Goal: Task Accomplishment & Management: Use online tool/utility

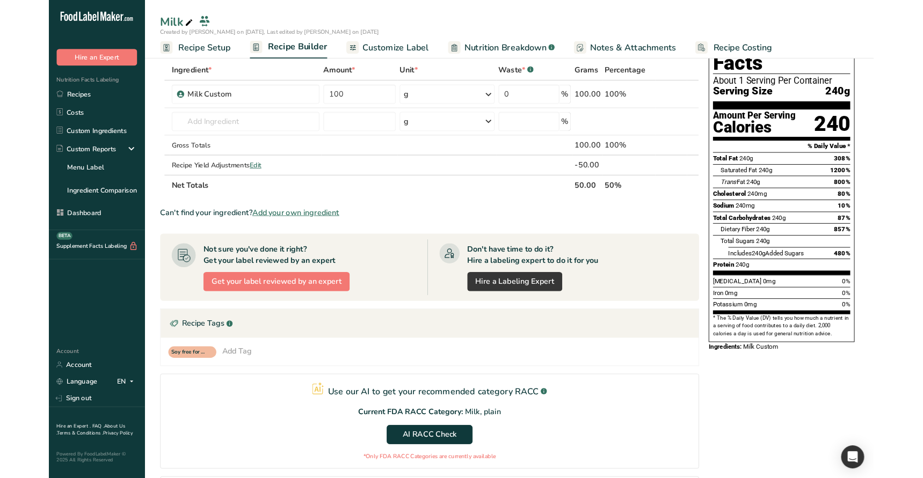
scroll to position [49, 0]
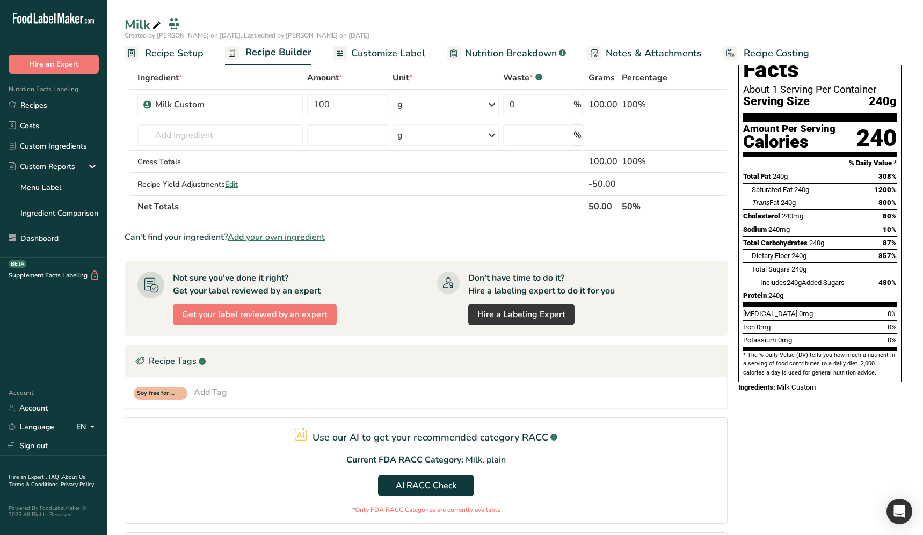
drag, startPoint x: 538, startPoint y: 496, endPoint x: 507, endPoint y: 493, distance: 31.3
click at [538, 495] on section "Use our AI to get your recommended category RACC .a-a{fill:#347362;}.b-a{fill:#…" at bounding box center [426, 471] width 603 height 106
click at [456, 491] on button "AI RACC Check" at bounding box center [426, 485] width 96 height 21
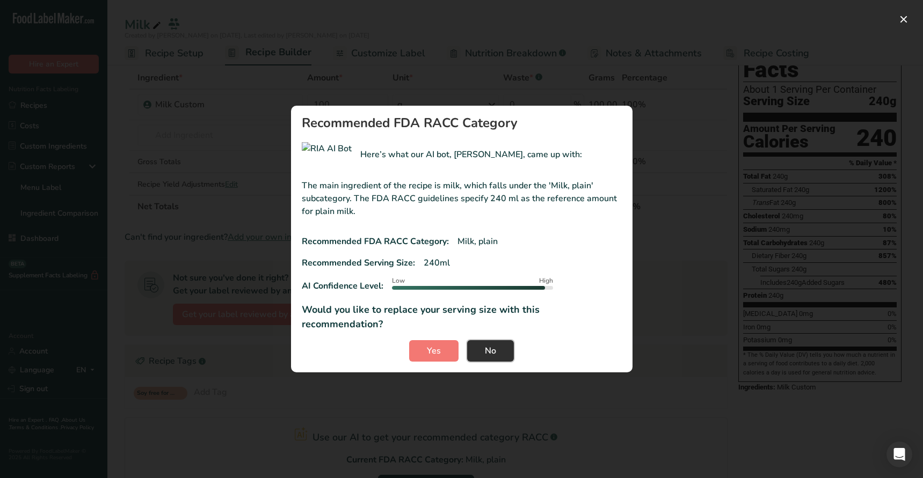
click at [488, 345] on span "No" at bounding box center [490, 351] width 11 height 13
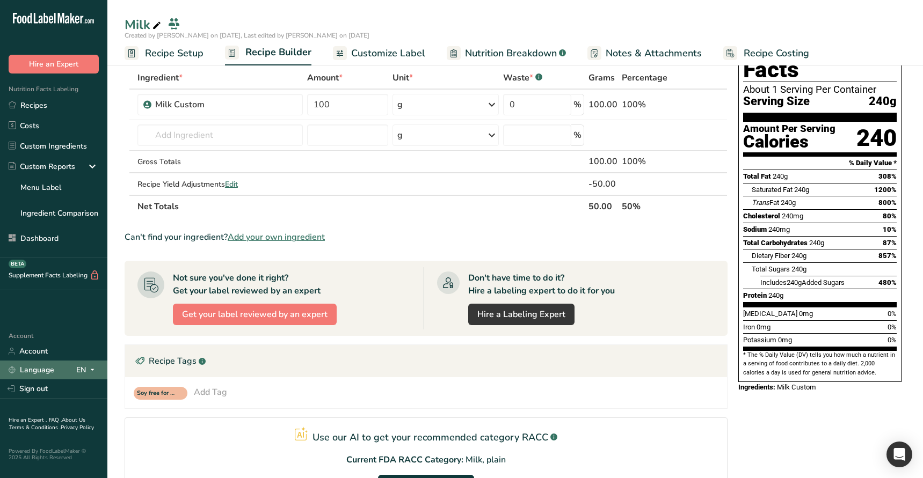
click at [92, 372] on icon at bounding box center [92, 369] width 9 height 13
click at [57, 407] on div "Spanish" at bounding box center [56, 410] width 75 height 20
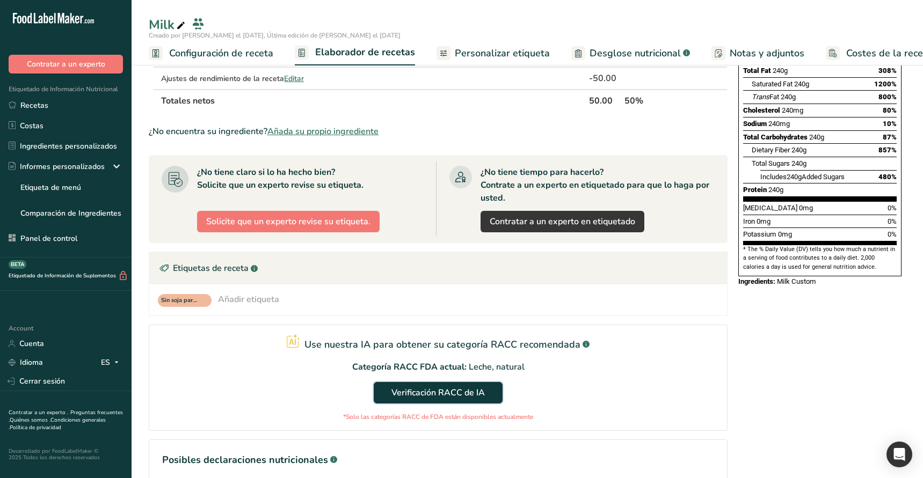
scroll to position [153, 0]
click at [452, 395] on span "Verificación RACC de IA" at bounding box center [437, 392] width 93 height 13
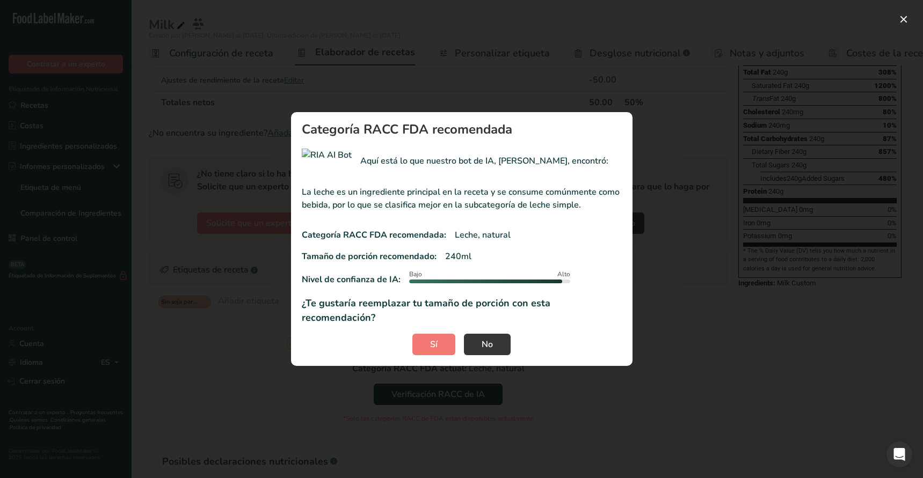
click at [510, 334] on div "Sí No" at bounding box center [462, 344] width 320 height 21
click at [476, 334] on button "No" at bounding box center [487, 344] width 47 height 21
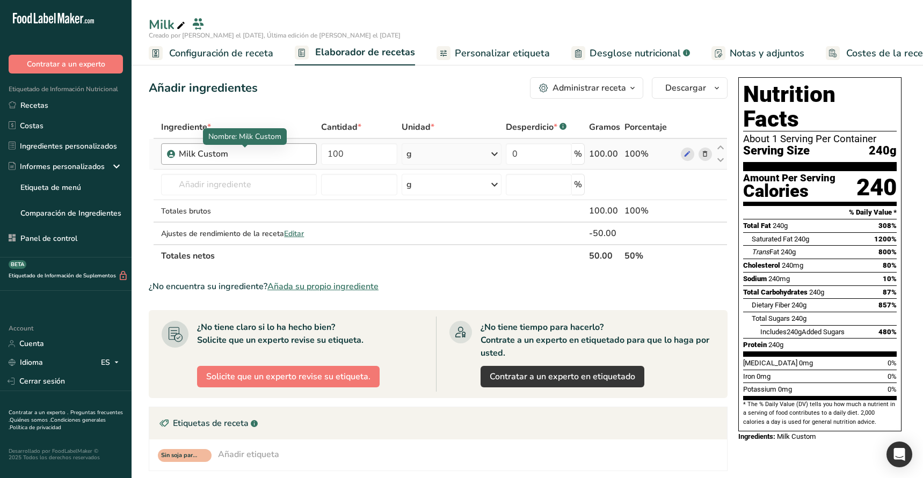
scroll to position [0, 0]
click at [243, 143] on div "Nombre: Milk Custom" at bounding box center [245, 136] width 84 height 17
click at [241, 151] on div "Milk Custom" at bounding box center [244, 154] width 131 height 13
click at [254, 155] on div "Milk Custom" at bounding box center [244, 154] width 131 height 13
drag, startPoint x: 254, startPoint y: 159, endPoint x: 280, endPoint y: 158, distance: 25.2
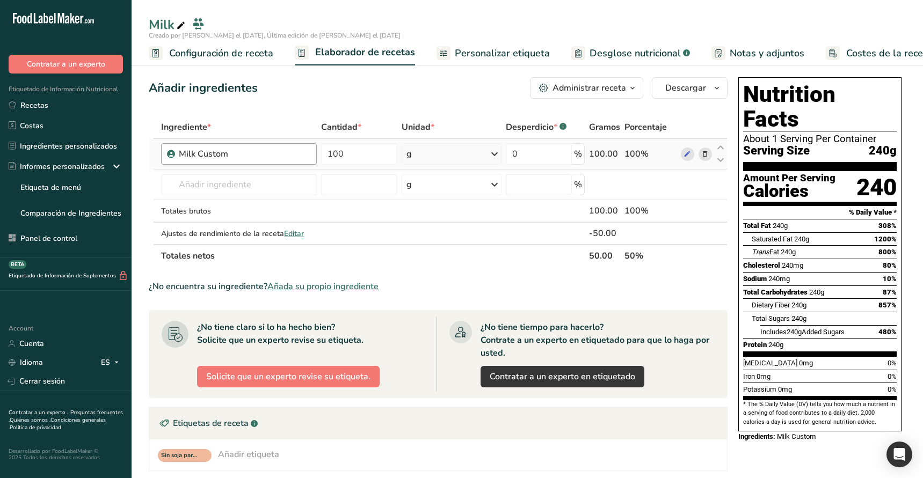
click at [255, 159] on div "Milk Custom" at bounding box center [244, 154] width 131 height 13
click at [363, 158] on input "100" at bounding box center [359, 153] width 76 height 21
click at [710, 155] on div "Ingrediente * Cantidad * Unidad * Desperdicio * .a-a{fill:#347362;}.b-a{fill:#f…" at bounding box center [438, 191] width 579 height 151
click at [113, 357] on icon at bounding box center [116, 362] width 9 height 13
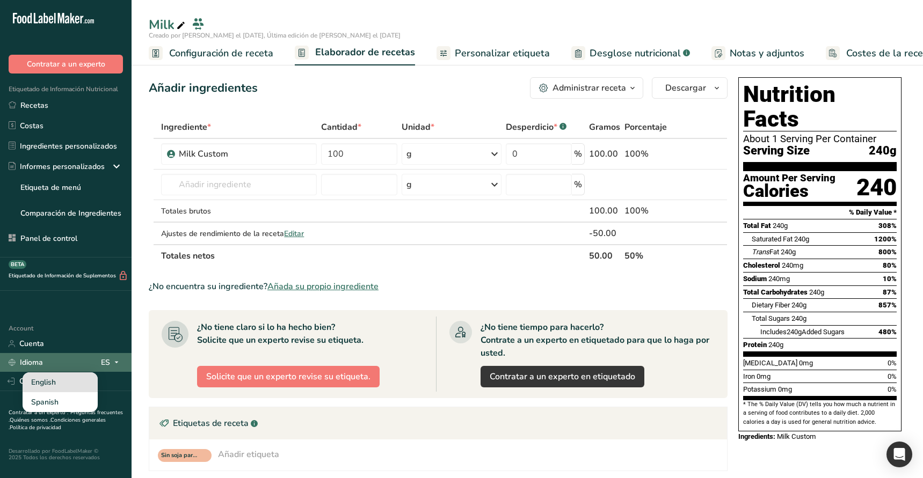
click at [70, 387] on div "English" at bounding box center [60, 382] width 75 height 20
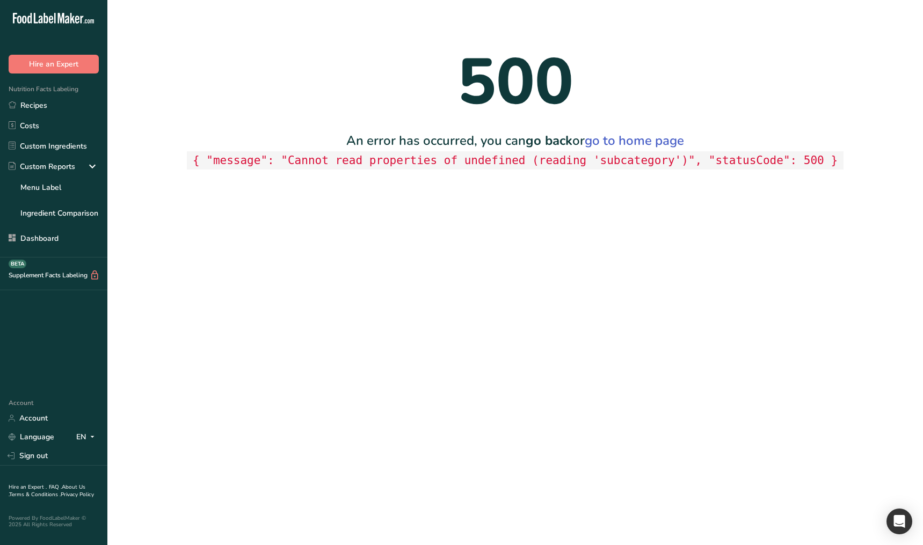
click at [402, 232] on main "500 An error has occurred, you can go back or go to home page { "message": "Can…" at bounding box center [461, 272] width 923 height 545
click at [616, 156] on code "{ "message": "Cannot read properties of undefined (reading 'subcategory')", "st…" at bounding box center [515, 160] width 656 height 19
copy code "subcategory"
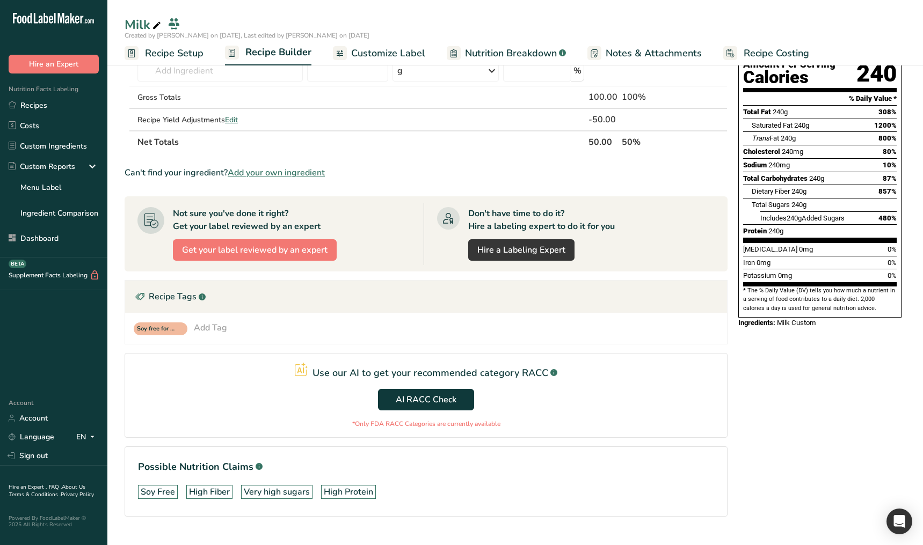
scroll to position [137, 0]
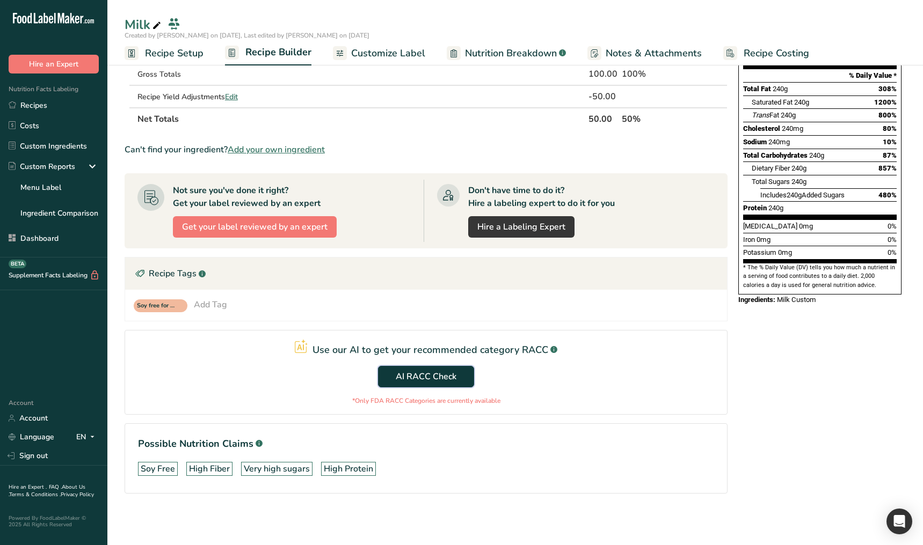
click at [422, 378] on span "AI RACC Check" at bounding box center [426, 376] width 61 height 13
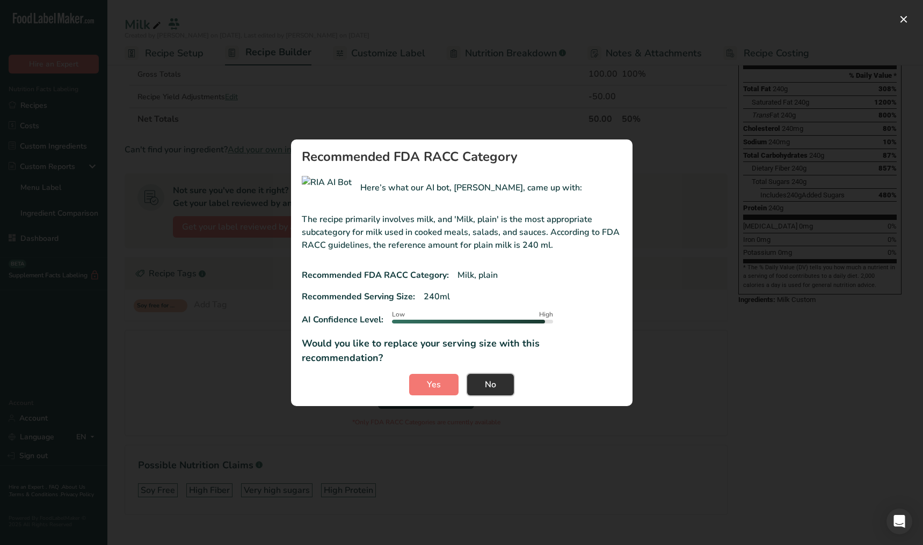
click at [504, 377] on button "No" at bounding box center [490, 384] width 47 height 21
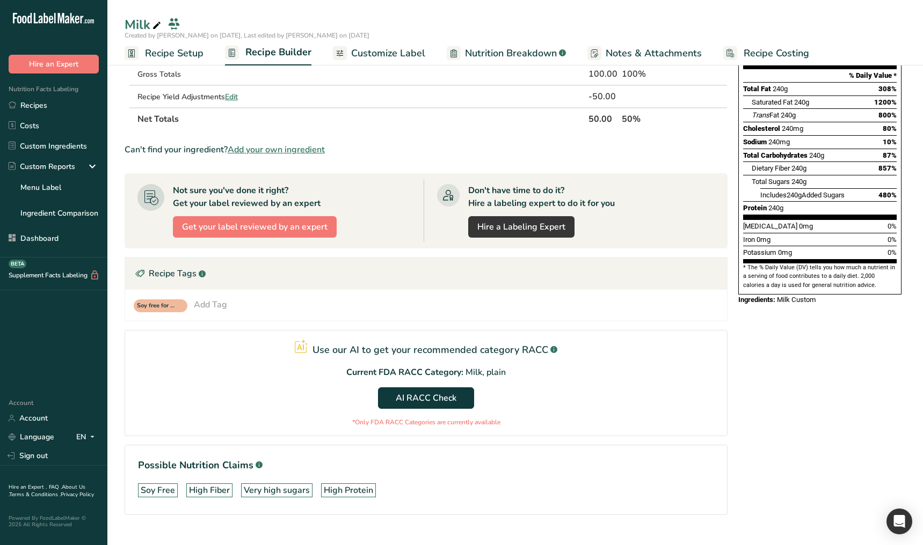
scroll to position [0, 0]
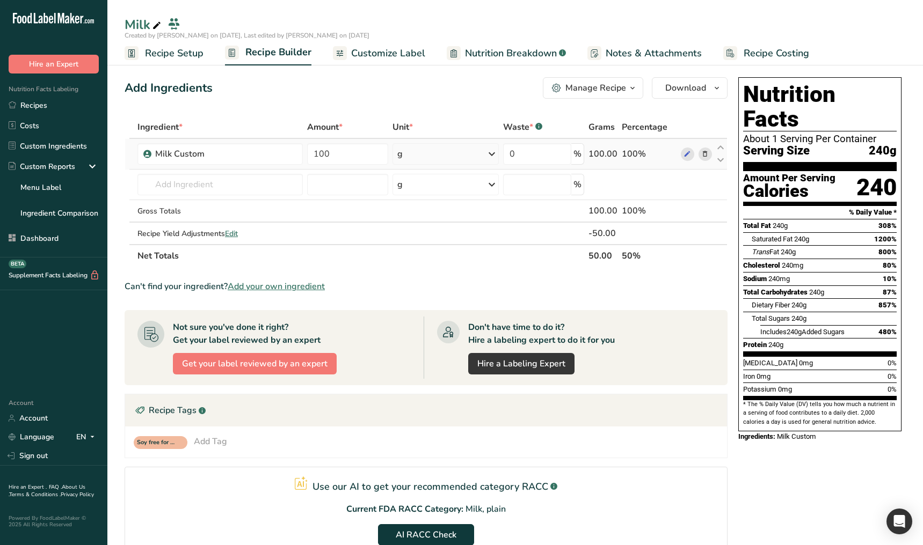
click at [709, 156] on span at bounding box center [704, 154] width 13 height 13
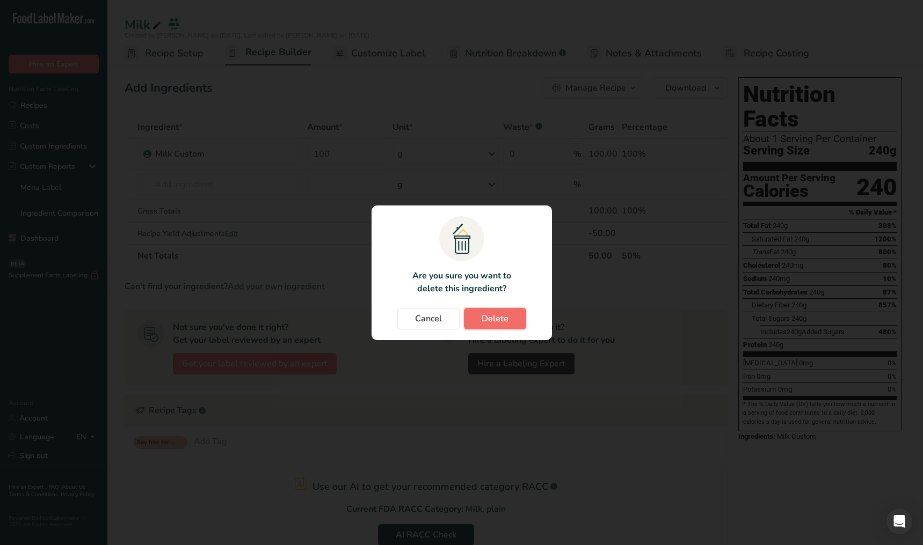
click at [514, 326] on button "Delete" at bounding box center [495, 318] width 62 height 21
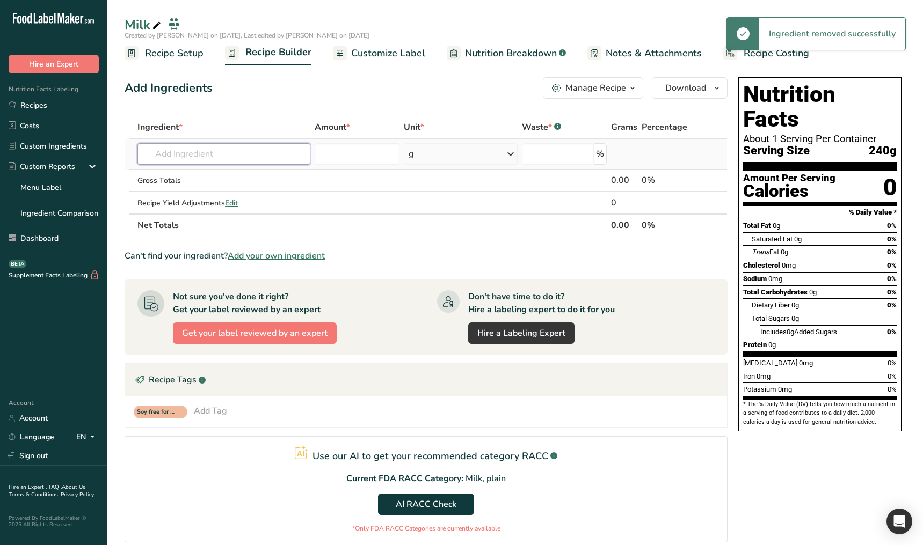
click at [210, 156] on input "text" at bounding box center [223, 153] width 173 height 21
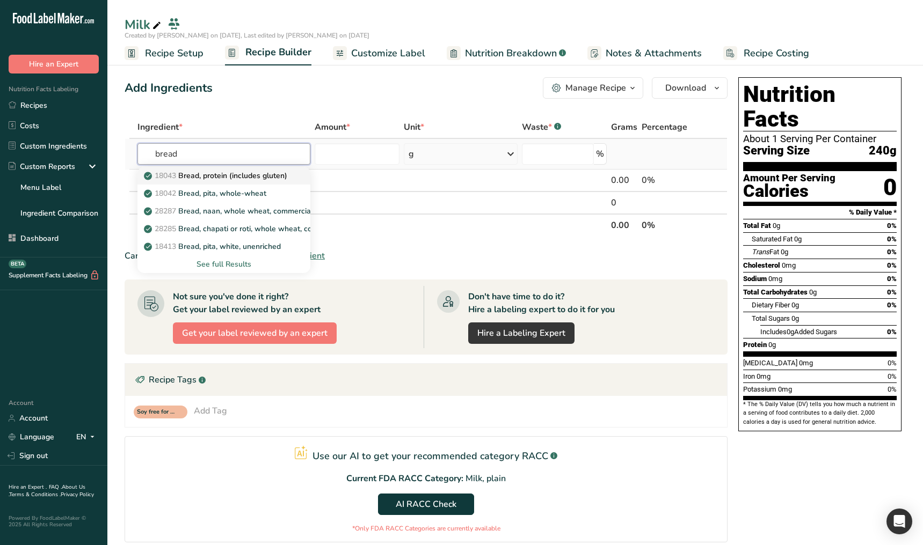
type input "bread"
click at [251, 180] on p "18043 Bread, protein (includes gluten)" at bounding box center [216, 175] width 141 height 11
type input "Bread, protein (includes gluten)"
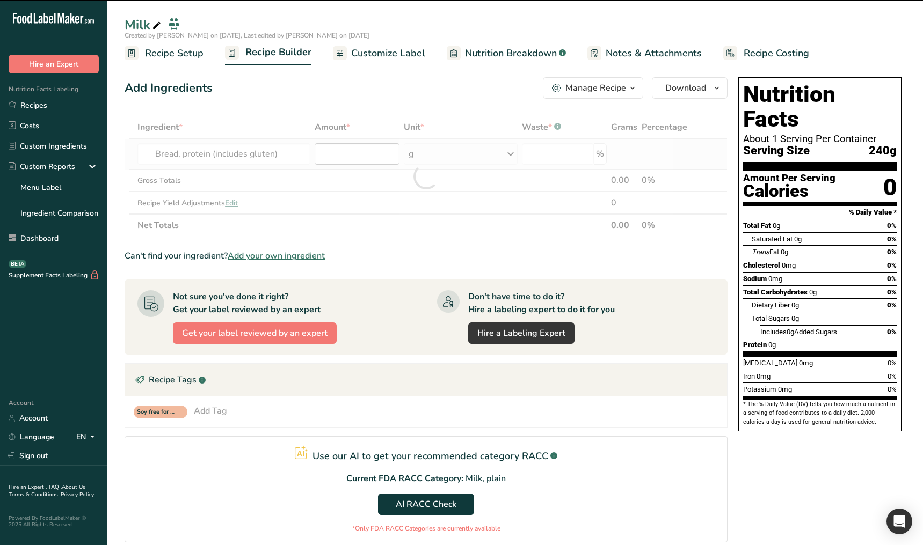
type input "0"
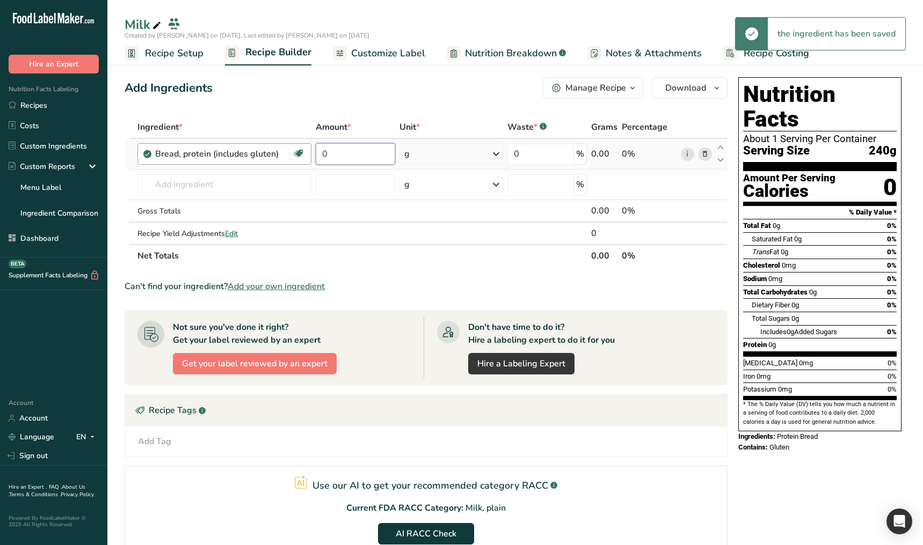
drag, startPoint x: 372, startPoint y: 156, endPoint x: 295, endPoint y: 151, distance: 77.4
click at [295, 151] on tr "Bread, protein (includes gluten) Dairy free Vegan Vegetarian Soy free 0 g Porti…" at bounding box center [426, 154] width 602 height 31
type input "50"
click at [474, 262] on div "Ingredient * Amount * Unit * Waste * .a-a{fill:#347362;}.b-a{fill:#fff;} Grams …" at bounding box center [426, 191] width 603 height 151
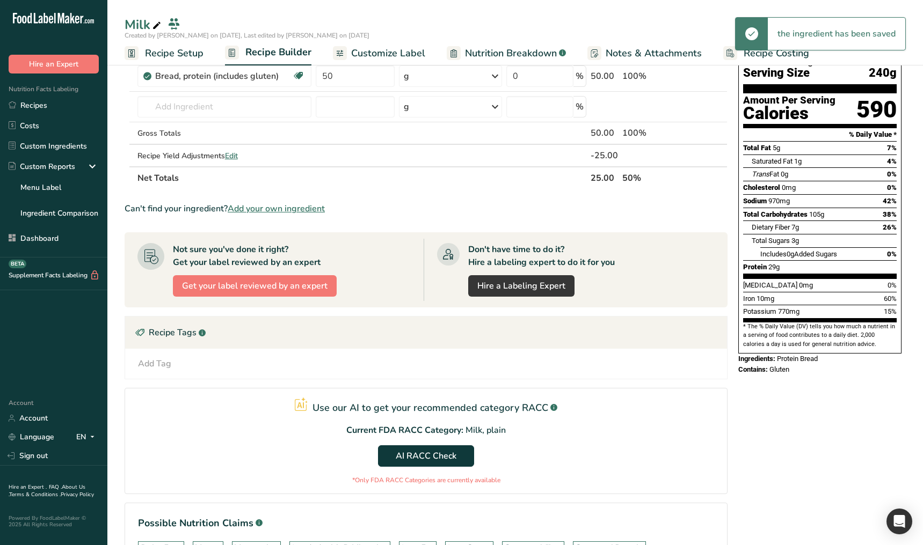
scroll to position [157, 0]
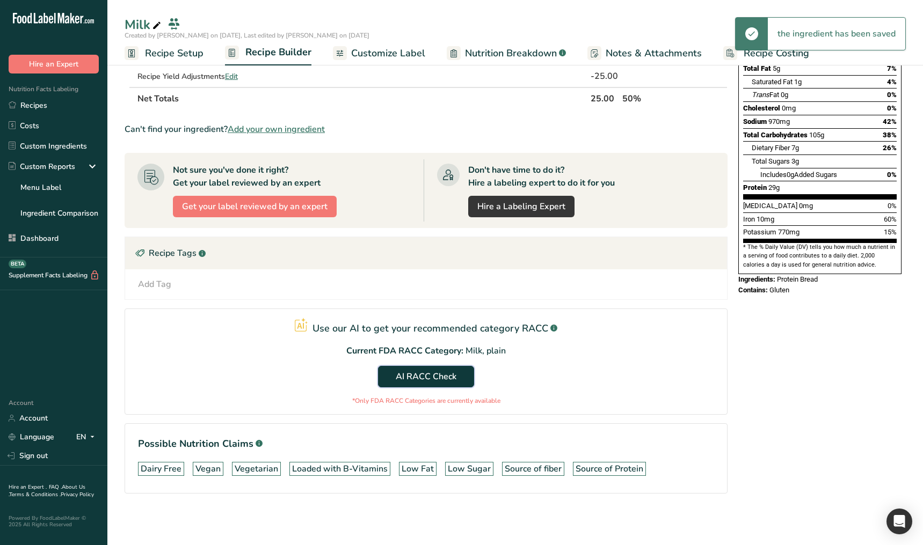
click at [456, 382] on button "AI RACC Check" at bounding box center [426, 376] width 96 height 21
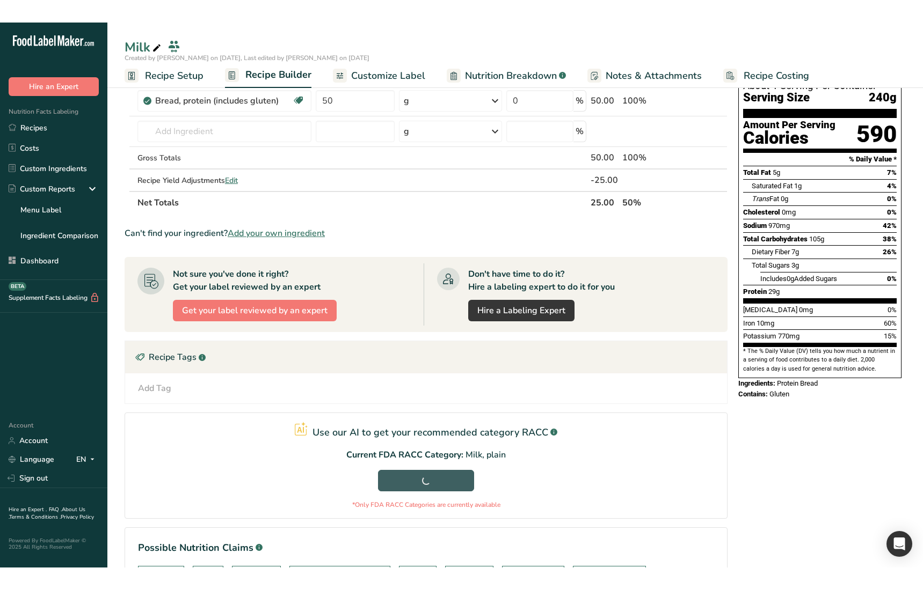
scroll to position [89, 0]
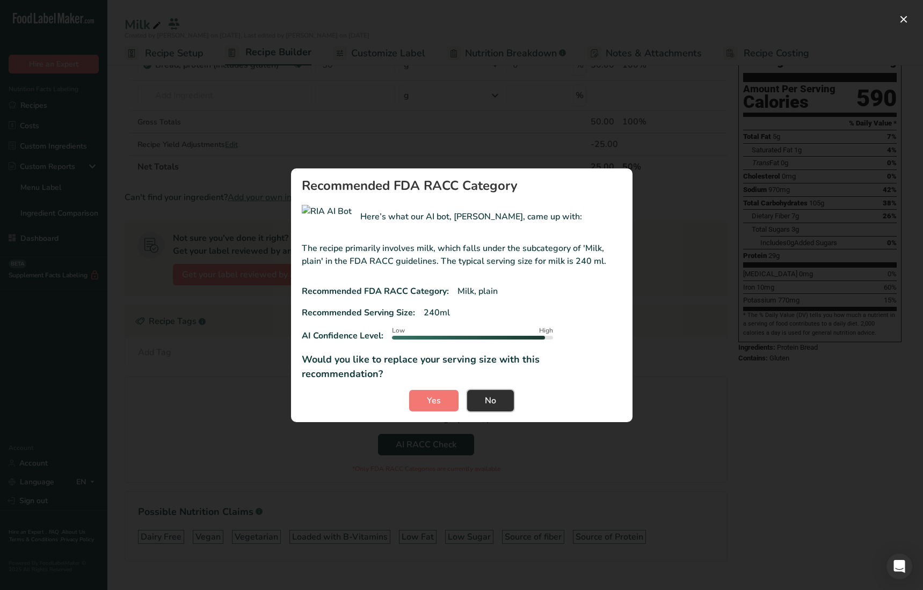
click at [502, 392] on button "No" at bounding box center [490, 400] width 47 height 21
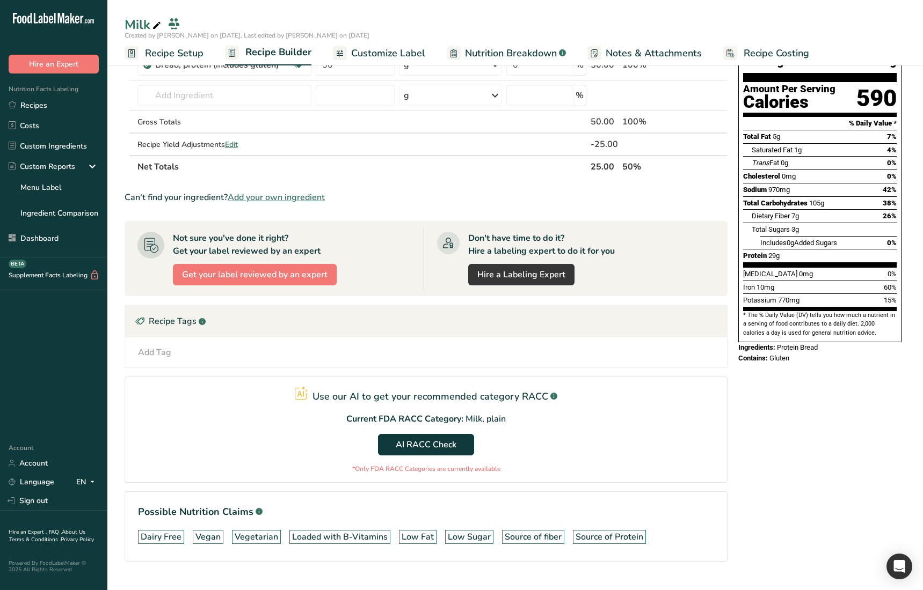
scroll to position [0, 0]
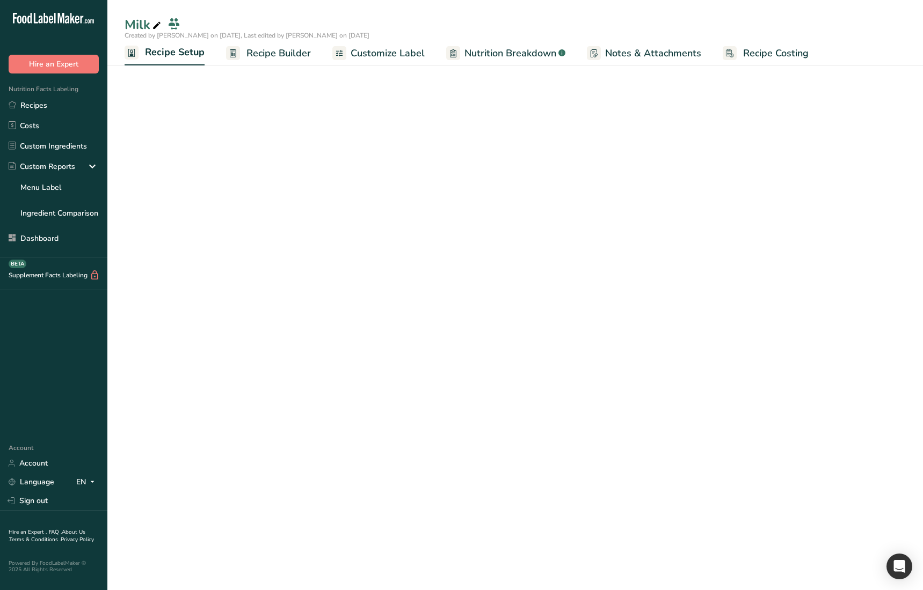
select select "27"
select select "29"
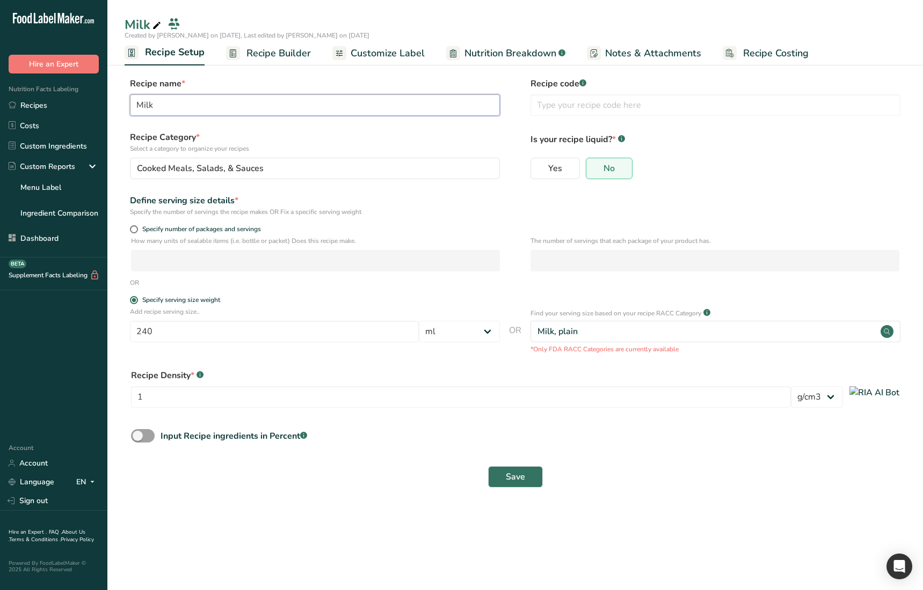
click at [186, 111] on input "Milk" at bounding box center [315, 104] width 370 height 21
type input "Bread"
click at [537, 480] on button "Save" at bounding box center [515, 476] width 55 height 21
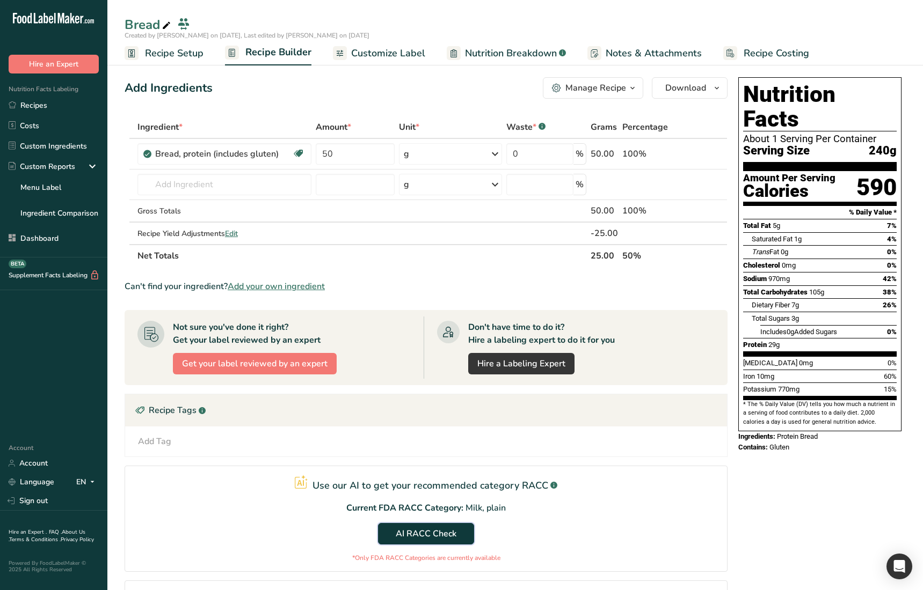
click at [438, 536] on span "AI RACC Check" at bounding box center [426, 534] width 61 height 13
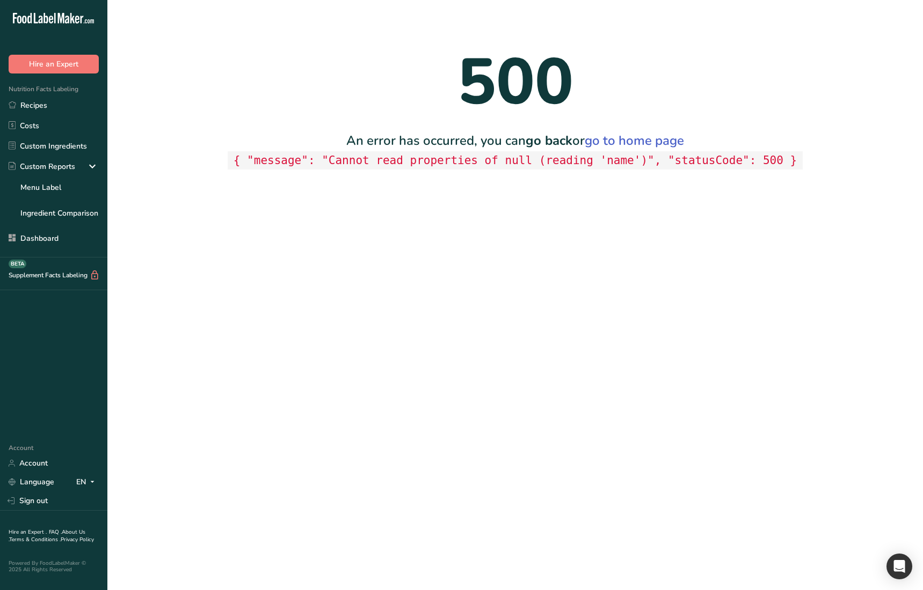
click at [623, 162] on code "{ "message": "Cannot read properties of null (reading 'name')", "statusCode": 5…" at bounding box center [515, 160] width 574 height 19
copy code "name"
click at [434, 471] on main "500 An error has occurred, you can go back or go to home page { "message": "Can…" at bounding box center [461, 295] width 923 height 590
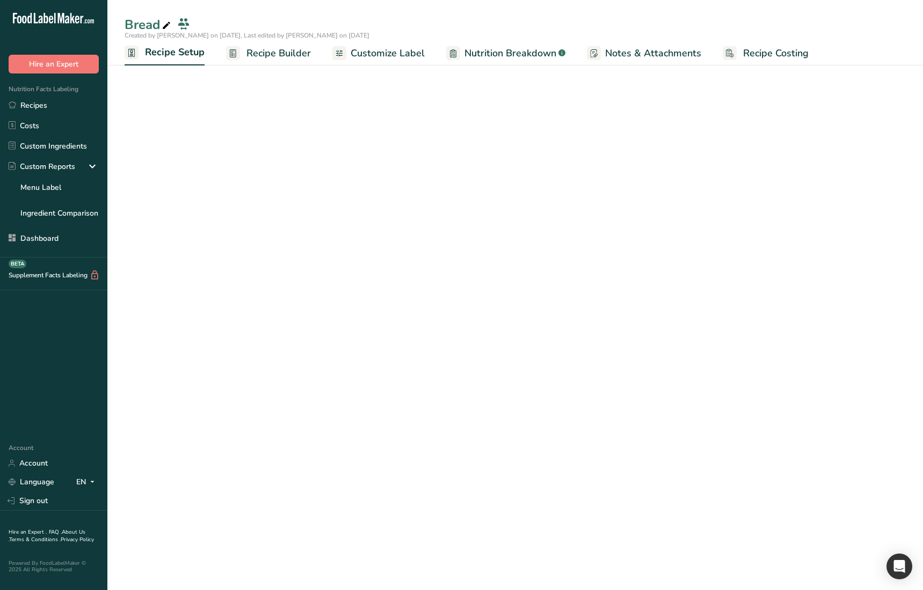
select select "27"
select select "29"
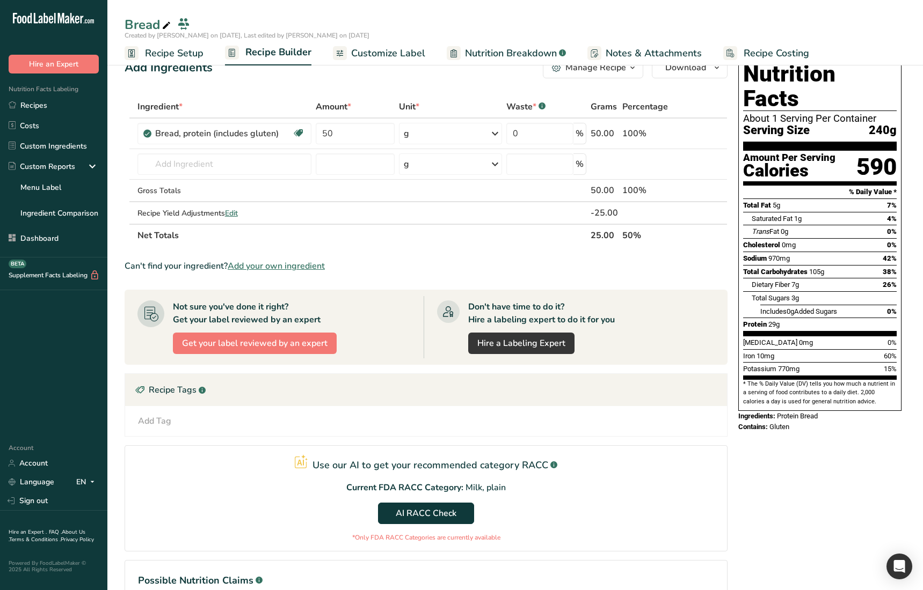
scroll to position [23, 0]
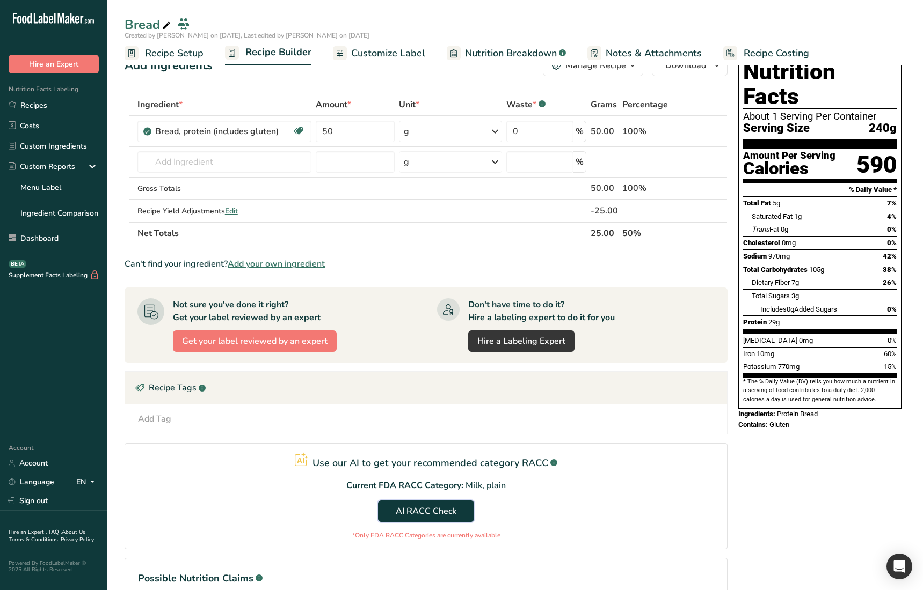
click at [455, 504] on button "AI RACC Check" at bounding box center [426, 511] width 96 height 21
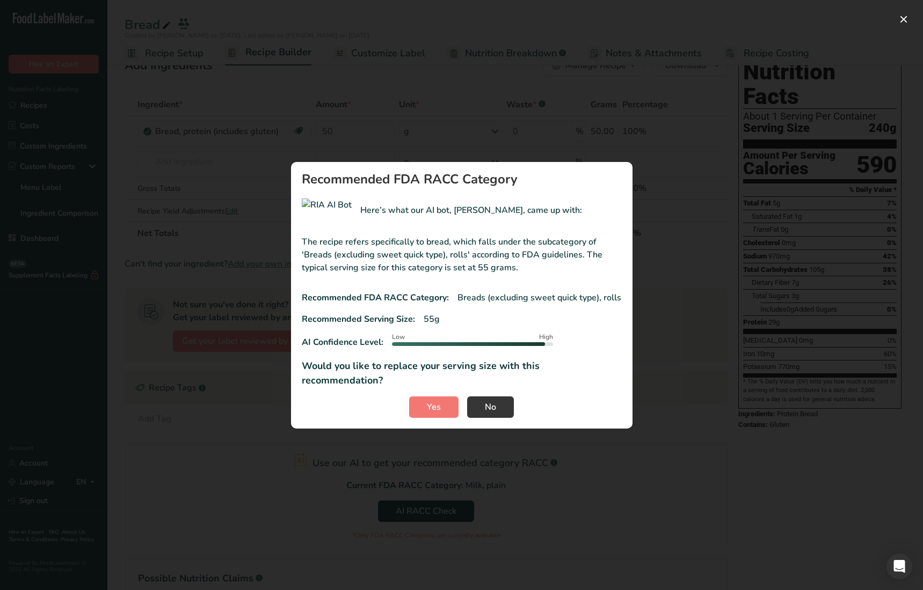
click at [429, 325] on p "55g" at bounding box center [431, 319] width 16 height 13
click at [417, 324] on div "Recommended Serving Size: 55g" at bounding box center [462, 319] width 320 height 13
click at [424, 323] on p "55g" at bounding box center [431, 319] width 16 height 13
drag, startPoint x: 463, startPoint y: 325, endPoint x: 463, endPoint y: 354, distance: 29.0
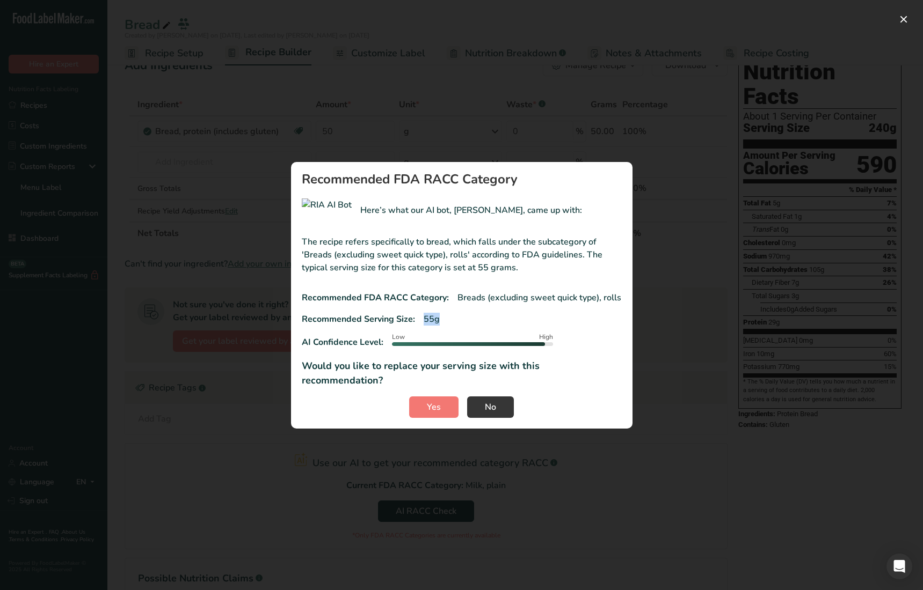
click at [463, 325] on div "Recommended Serving Size: 55g" at bounding box center [462, 319] width 320 height 13
click at [437, 401] on span "Yes" at bounding box center [434, 407] width 14 height 13
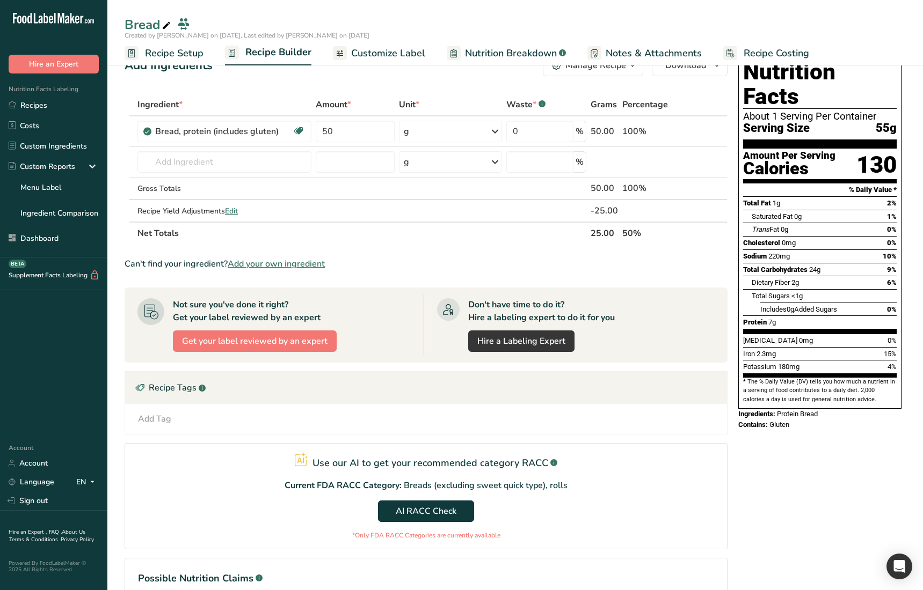
click at [169, 60] on span "Recipe Setup" at bounding box center [174, 53] width 58 height 14
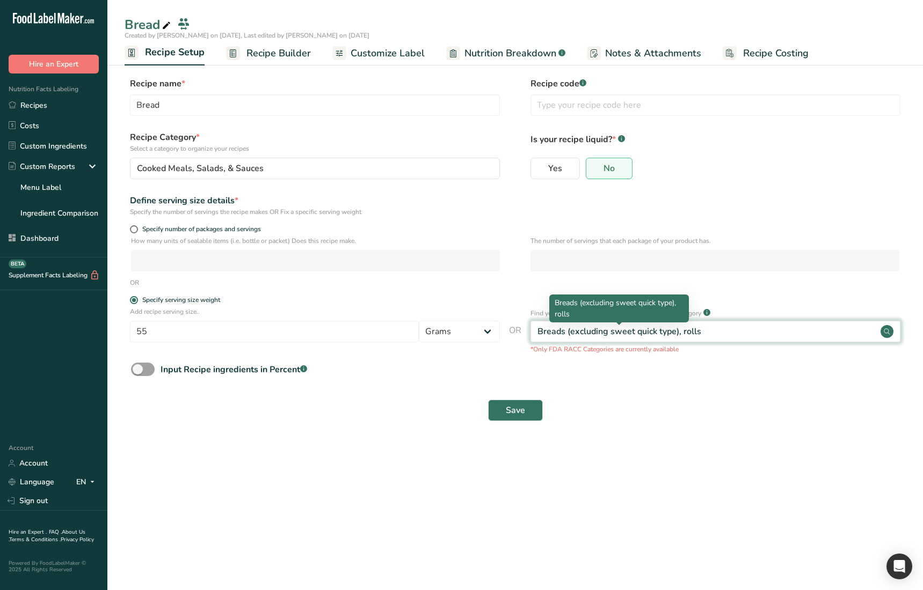
click at [571, 332] on div "Breads (excluding sweet quick type), rolls" at bounding box center [619, 331] width 164 height 13
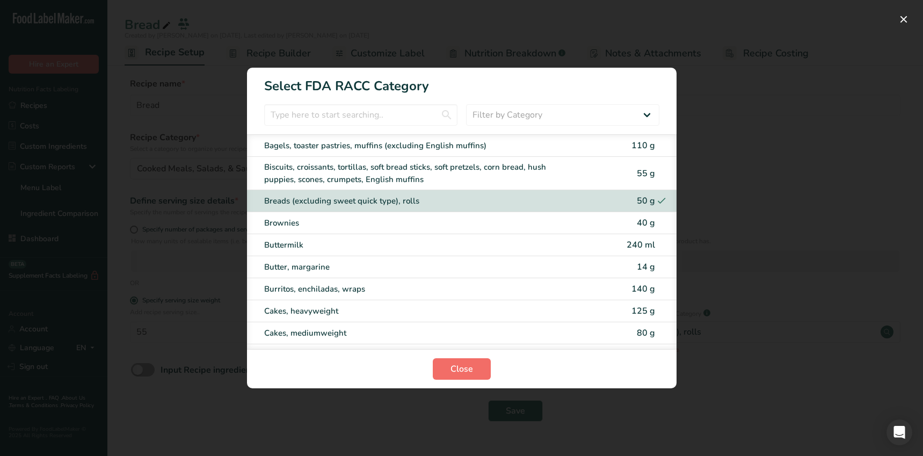
drag, startPoint x: 437, startPoint y: 386, endPoint x: 451, endPoint y: 377, distance: 16.8
click at [439, 385] on section "Close" at bounding box center [461, 368] width 429 height 39
click at [465, 368] on span "Close" at bounding box center [461, 368] width 23 height 13
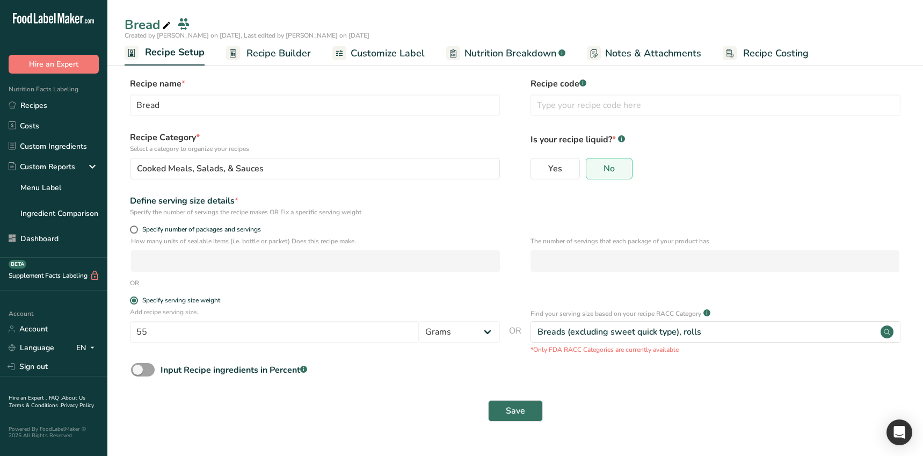
drag, startPoint x: 294, startPoint y: 46, endPoint x: 248, endPoint y: 433, distance: 390.2
click at [294, 46] on span "Recipe Builder" at bounding box center [278, 53] width 64 height 14
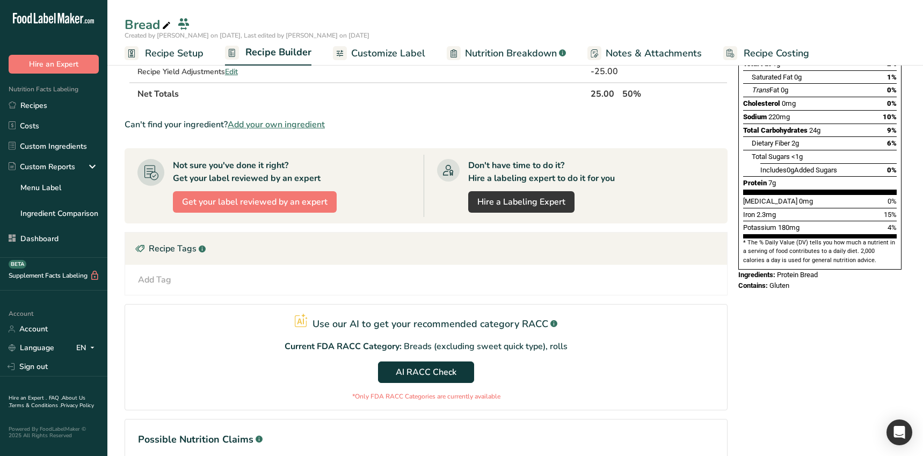
scroll to position [247, 0]
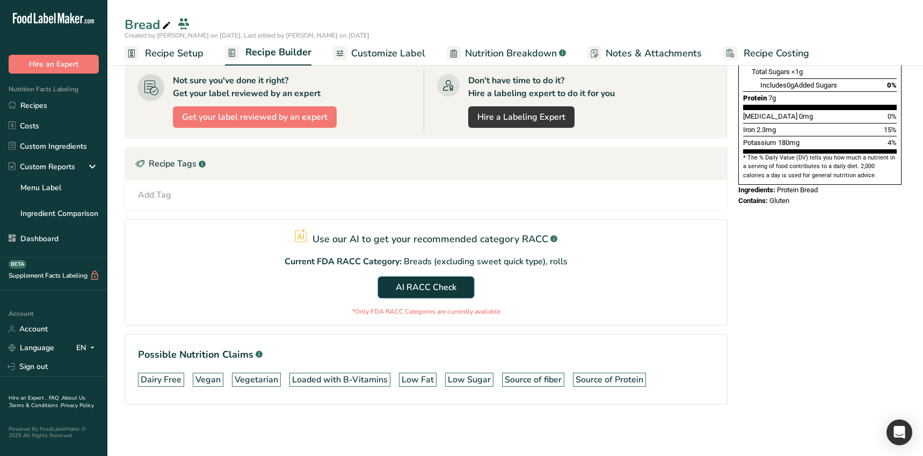
click at [426, 281] on span "AI RACC Check" at bounding box center [426, 287] width 61 height 13
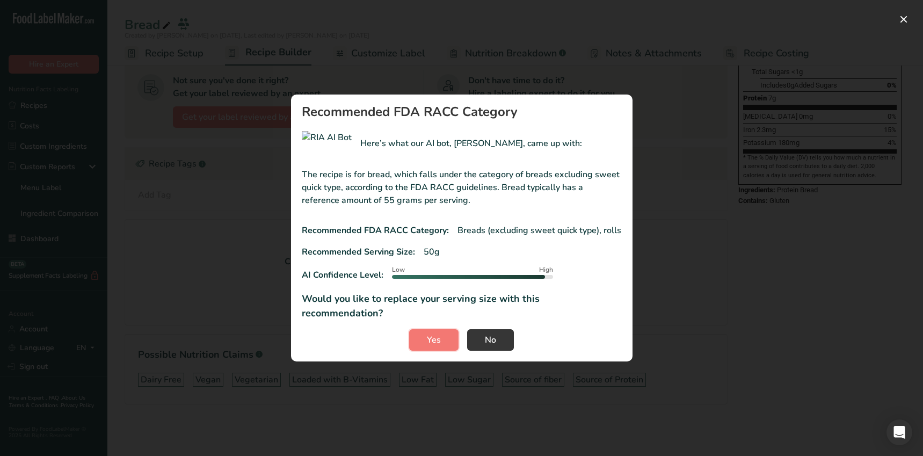
click at [437, 333] on span "Yes" at bounding box center [434, 339] width 14 height 13
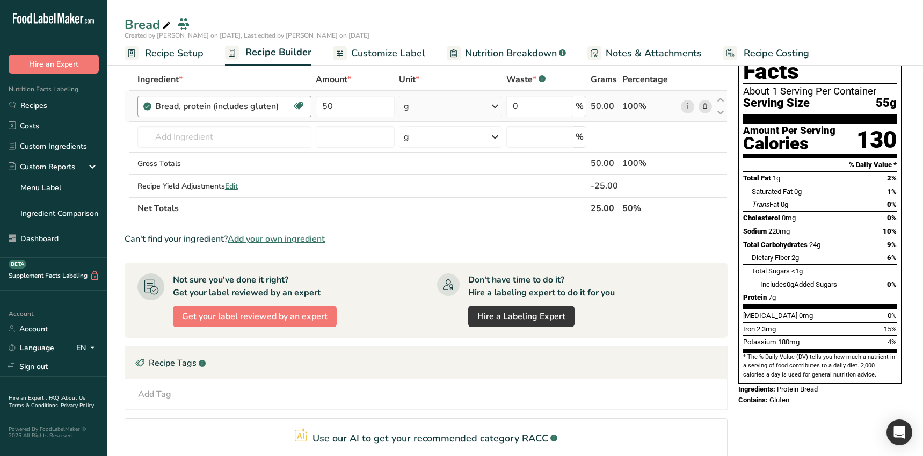
scroll to position [0, 0]
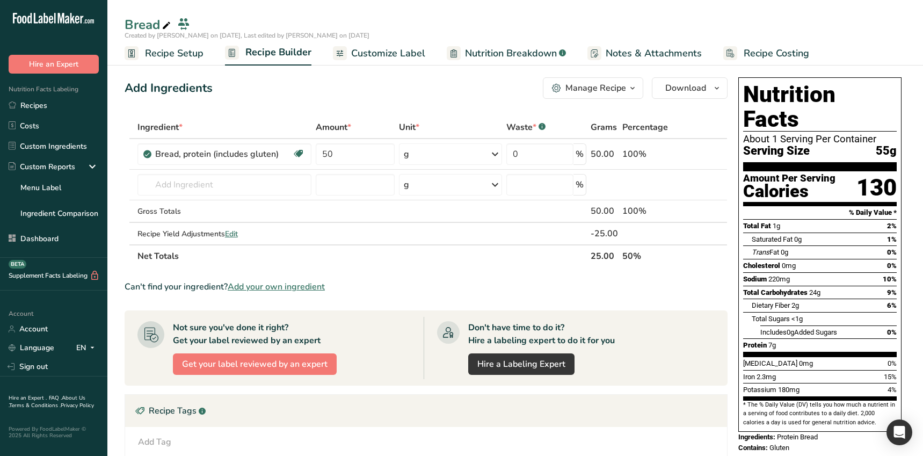
click at [189, 55] on span "Recipe Setup" at bounding box center [174, 53] width 58 height 14
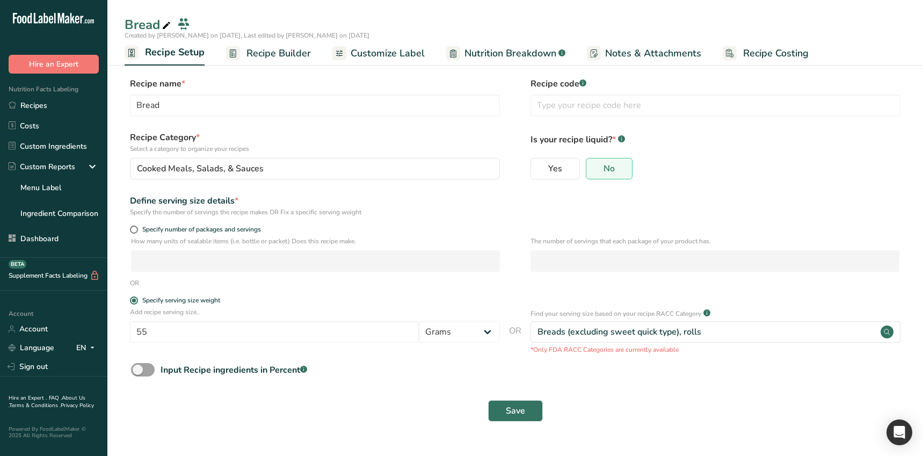
click at [416, 428] on section "Recipe name * Bread Recipe code .a-a{fill:#347362;}.b-a{fill:#fff;} Recipe Cate…" at bounding box center [514, 250] width 815 height 389
click at [273, 58] on span "Recipe Builder" at bounding box center [278, 53] width 64 height 14
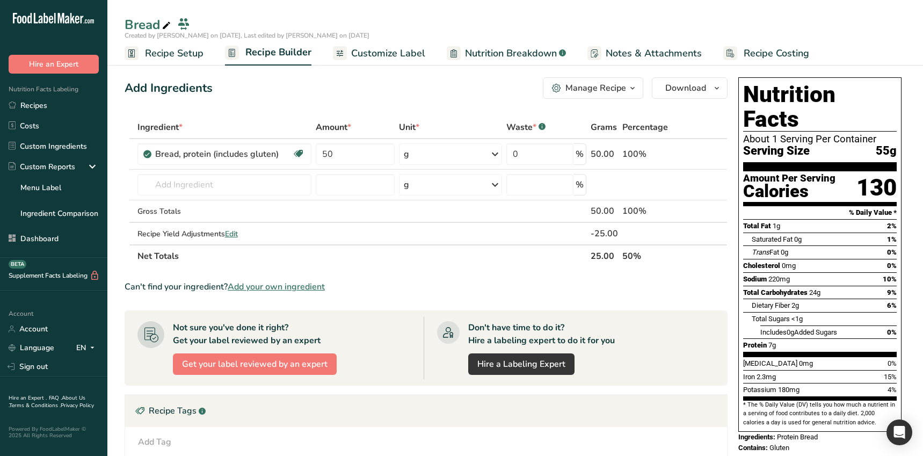
click at [463, 414] on div "Recipe Tags .a-a{fill:#347362;}.b-a{fill:#fff;}" at bounding box center [426, 410] width 602 height 32
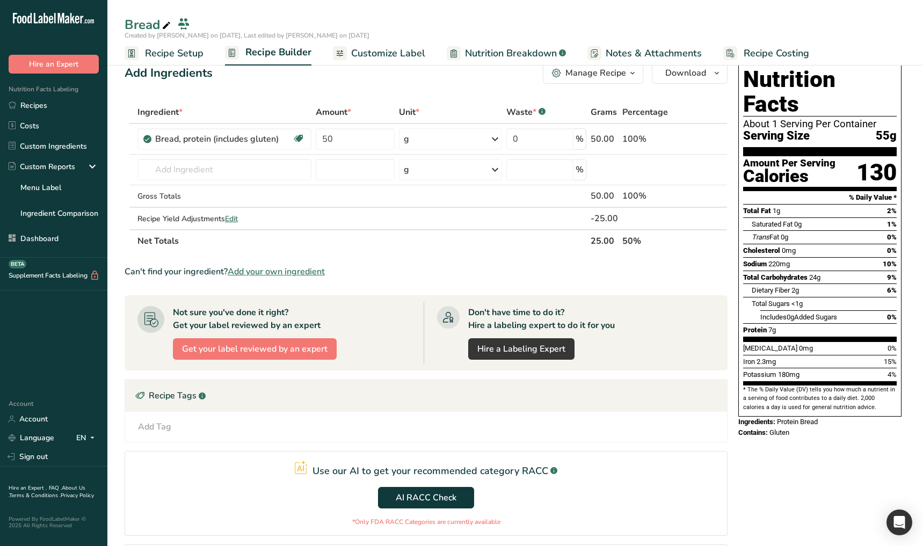
scroll to position [157, 0]
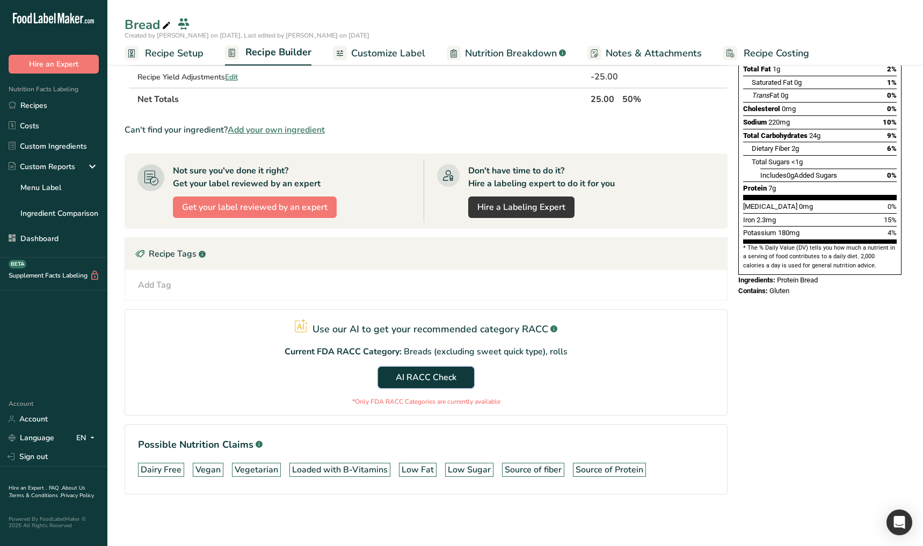
click at [446, 382] on span "AI RACC Check" at bounding box center [426, 377] width 61 height 13
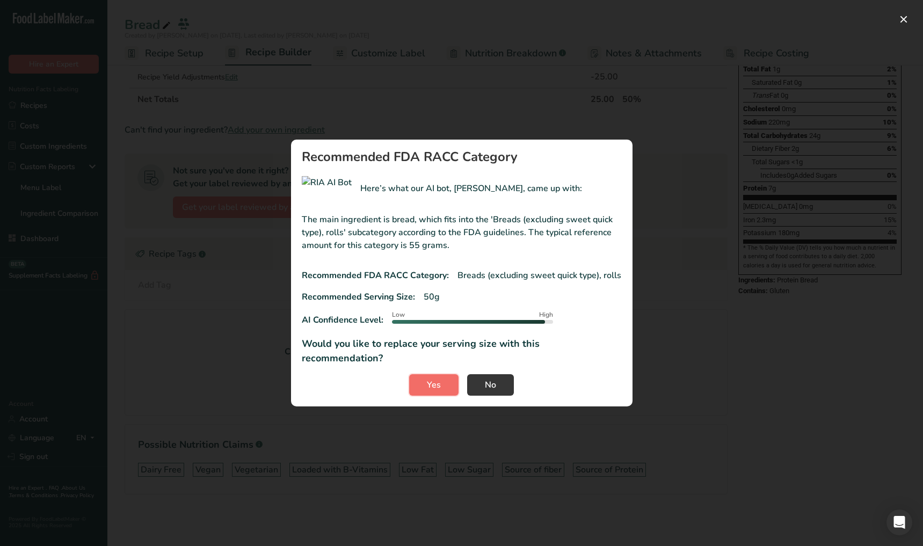
click at [440, 376] on button "Yes" at bounding box center [433, 384] width 49 height 21
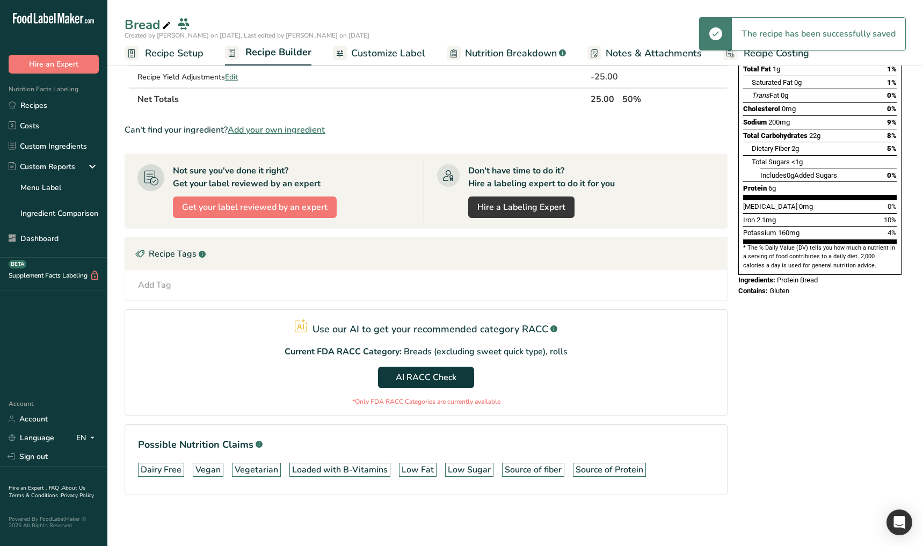
click at [163, 55] on span "Recipe Setup" at bounding box center [174, 53] width 58 height 14
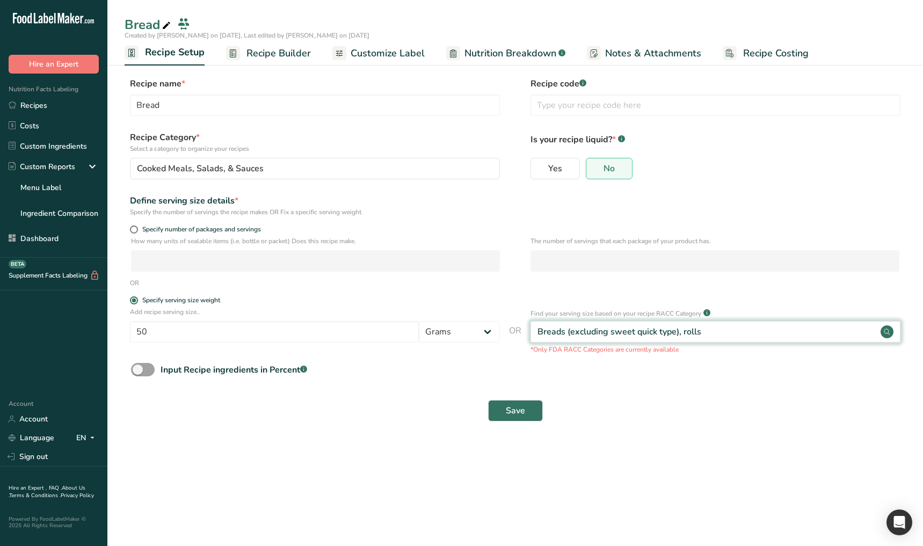
click at [697, 338] on div "Breads (excluding sweet quick type), rolls" at bounding box center [715, 331] width 370 height 21
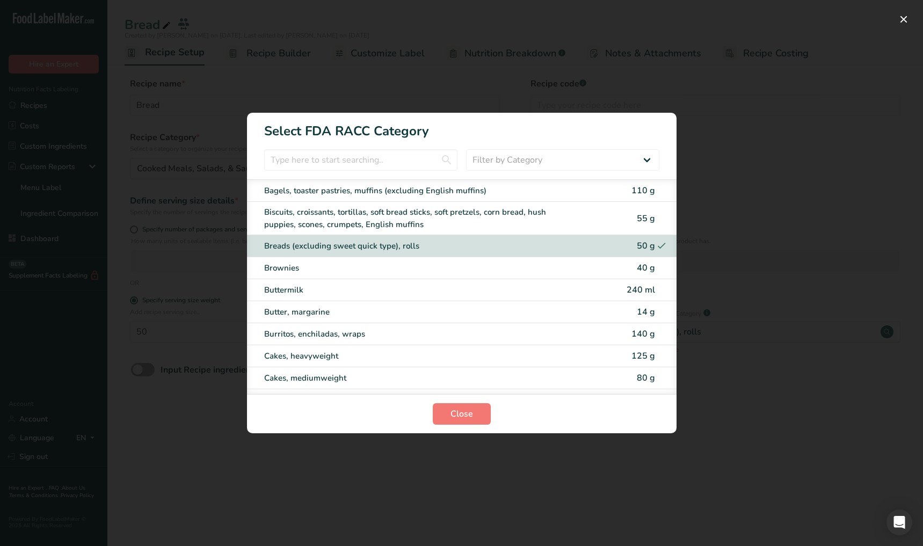
drag, startPoint x: 610, startPoint y: 459, endPoint x: 603, endPoint y: 458, distance: 6.6
click at [609, 459] on div "RACC Category Selection Modal" at bounding box center [461, 273] width 923 height 546
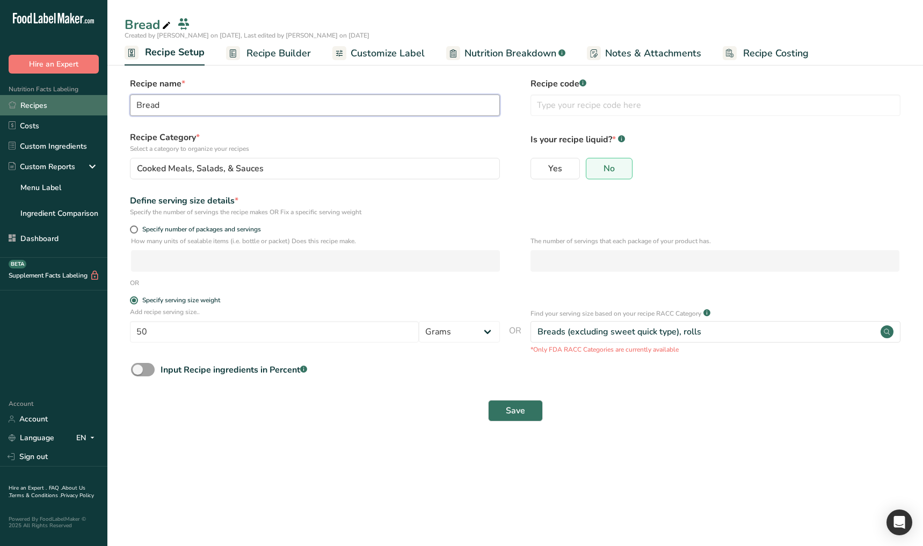
drag, startPoint x: 199, startPoint y: 112, endPoint x: 93, endPoint y: 103, distance: 106.1
click at [93, 103] on div ".a-20{fill:#fff;} Hire an Expert Nutrition Facts Labeling Recipes Costs Custom …" at bounding box center [461, 273] width 923 height 546
type input "Meat"
drag, startPoint x: 295, startPoint y: 406, endPoint x: 360, endPoint y: 404, distance: 65.0
click at [296, 406] on div "Save" at bounding box center [515, 410] width 768 height 21
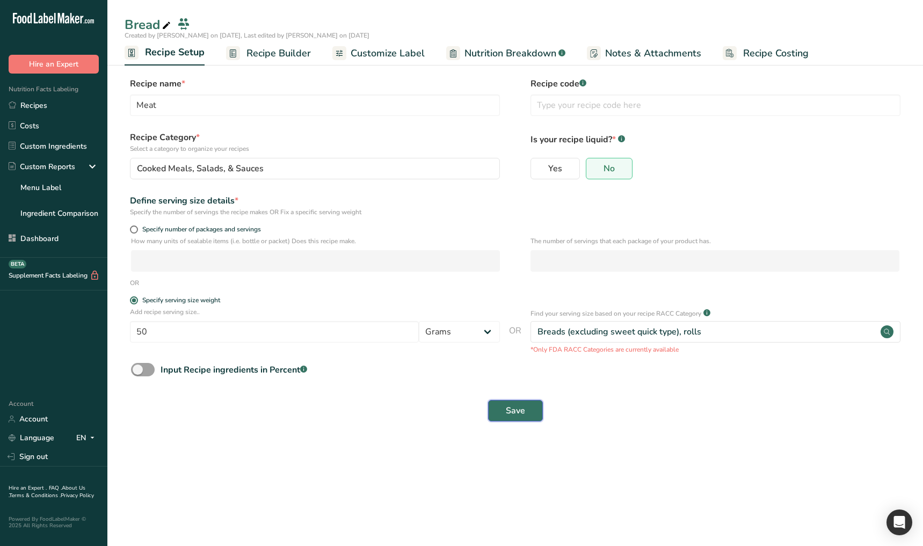
click at [512, 411] on span "Save" at bounding box center [515, 410] width 19 height 13
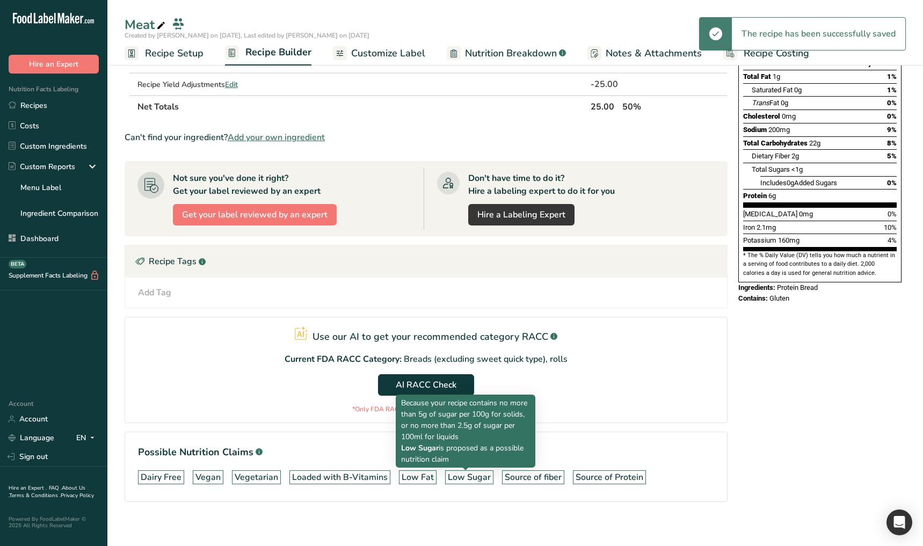
scroll to position [157, 0]
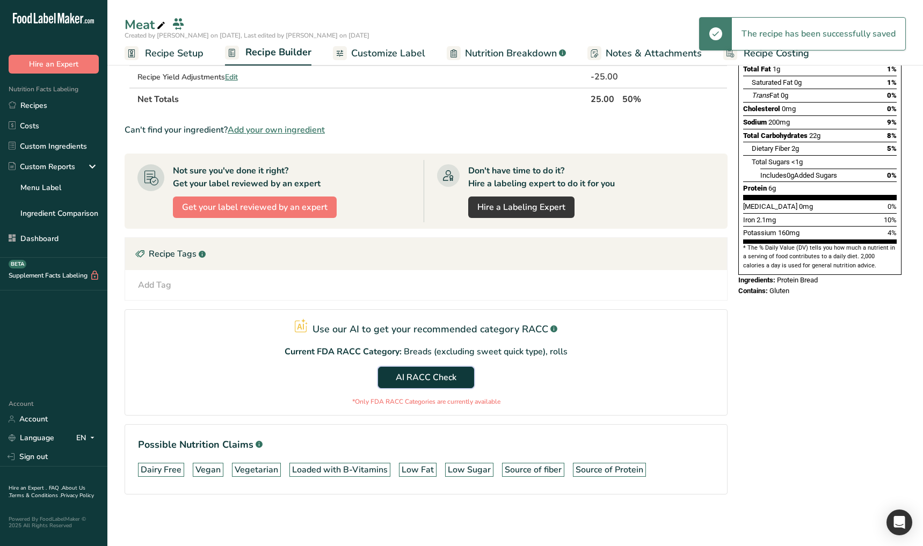
click at [413, 375] on span "AI RACC Check" at bounding box center [426, 377] width 61 height 13
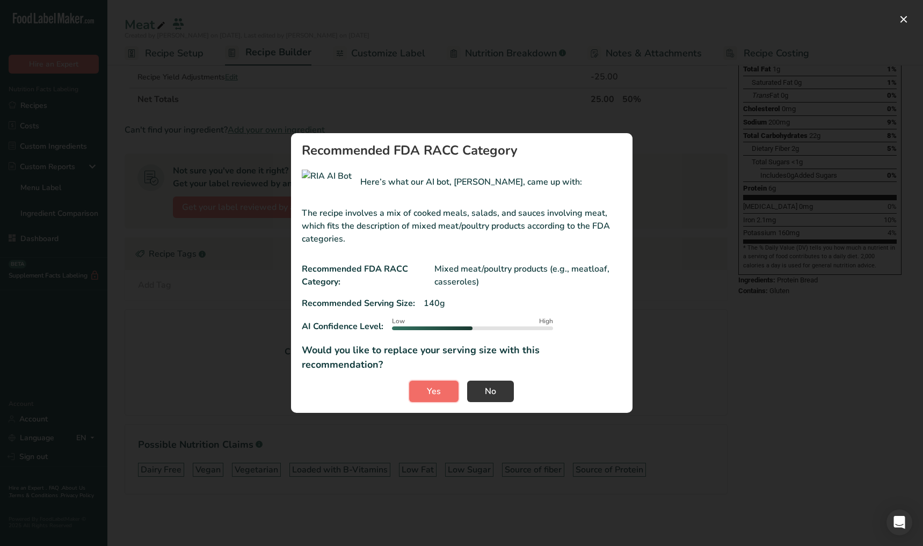
click at [436, 385] on span "Yes" at bounding box center [434, 391] width 14 height 13
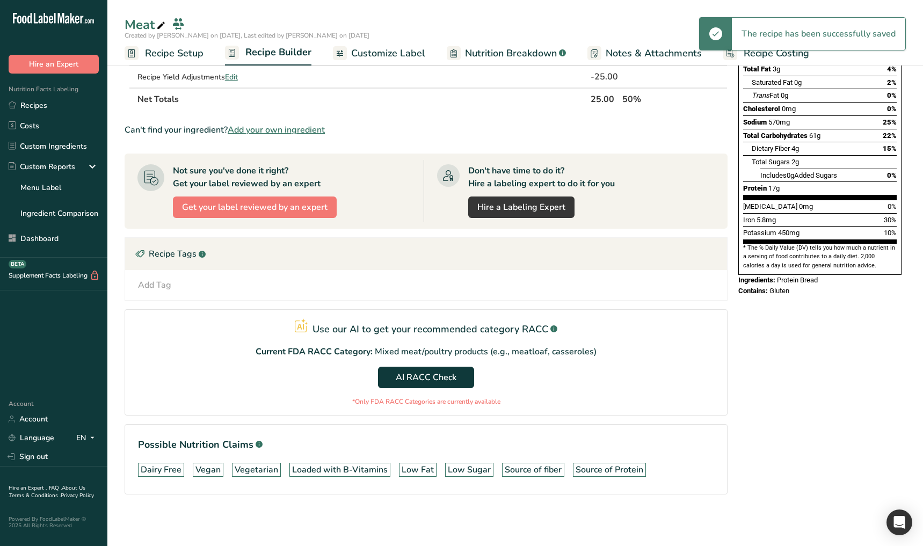
click at [188, 53] on span "Recipe Setup" at bounding box center [174, 53] width 58 height 14
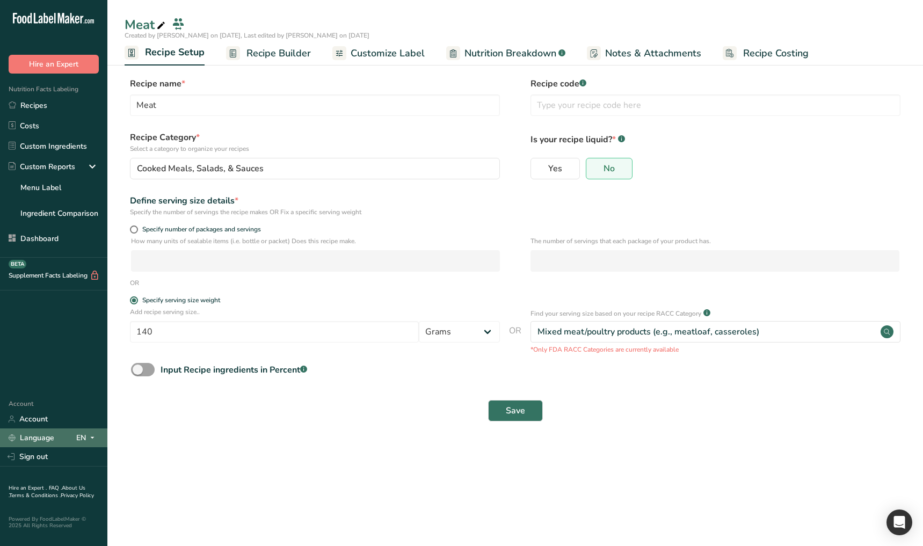
click at [88, 443] on icon at bounding box center [92, 437] width 9 height 13
click at [52, 477] on div "Spanish" at bounding box center [56, 477] width 75 height 20
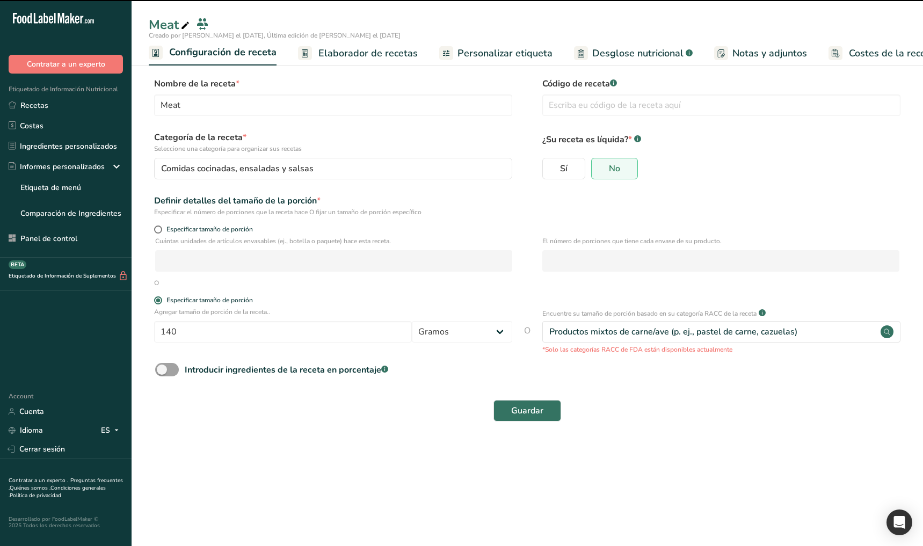
click at [694, 448] on main "Meat Creado por Ahmad Ibrahim el 2025-08-15, Última edición de Ahmad Ibrahim el…" at bounding box center [461, 273] width 923 height 546
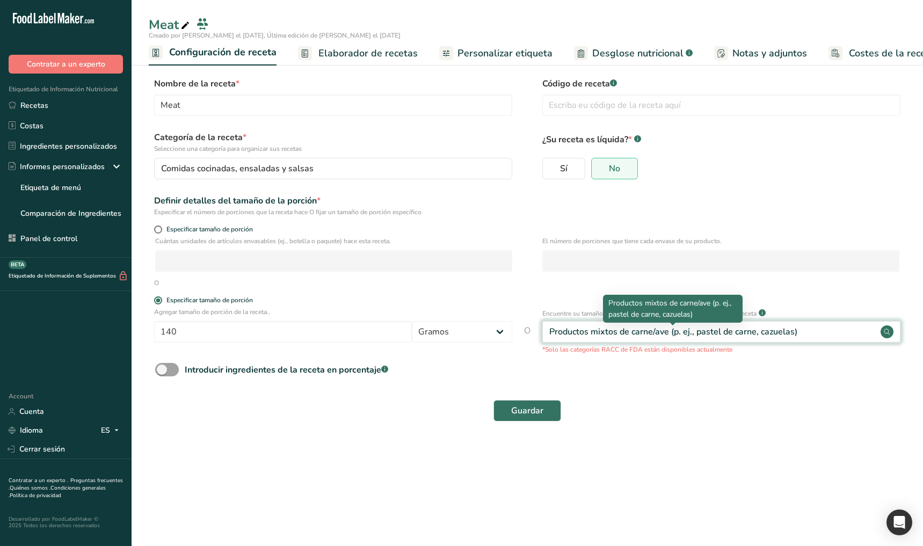
click at [596, 333] on div "Productos mixtos de carne/ave (p. ej., pastel de carne, cazuelas)" at bounding box center [673, 331] width 248 height 13
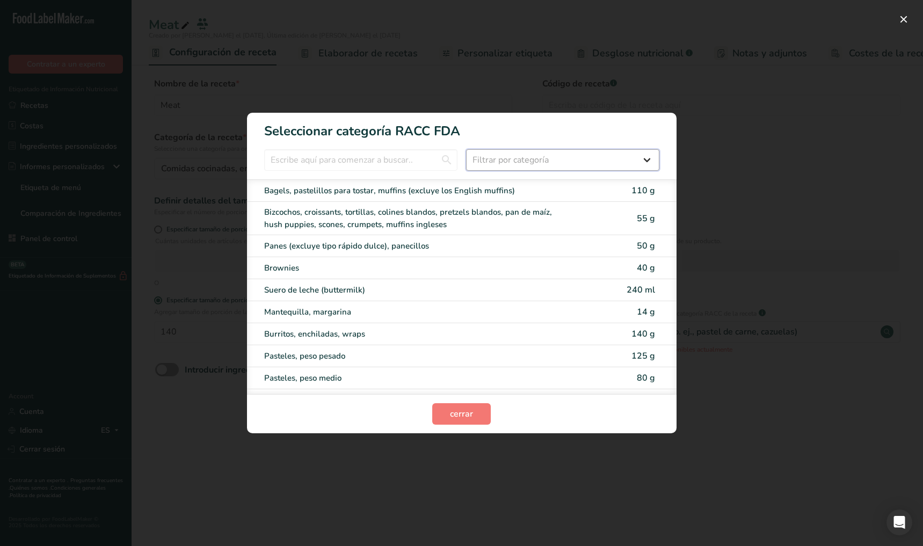
click at [554, 156] on select "Filtrar por categoría Todos Productos de panadería Bebidas Cereales y otros pro…" at bounding box center [562, 159] width 193 height 21
click at [463, 449] on div "RACC Category Selection Modal" at bounding box center [461, 273] width 923 height 546
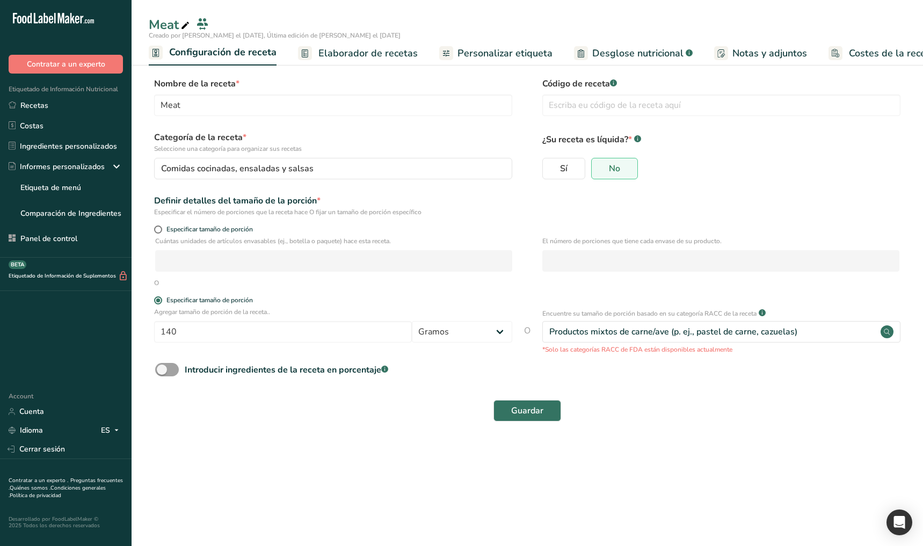
click at [340, 54] on span "Elaborador de recetas" at bounding box center [367, 53] width 99 height 14
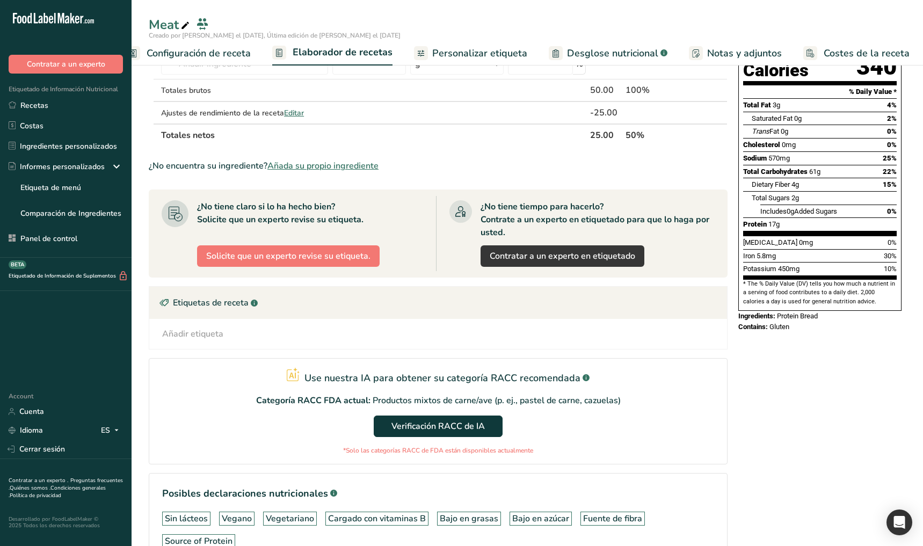
scroll to position [192, 0]
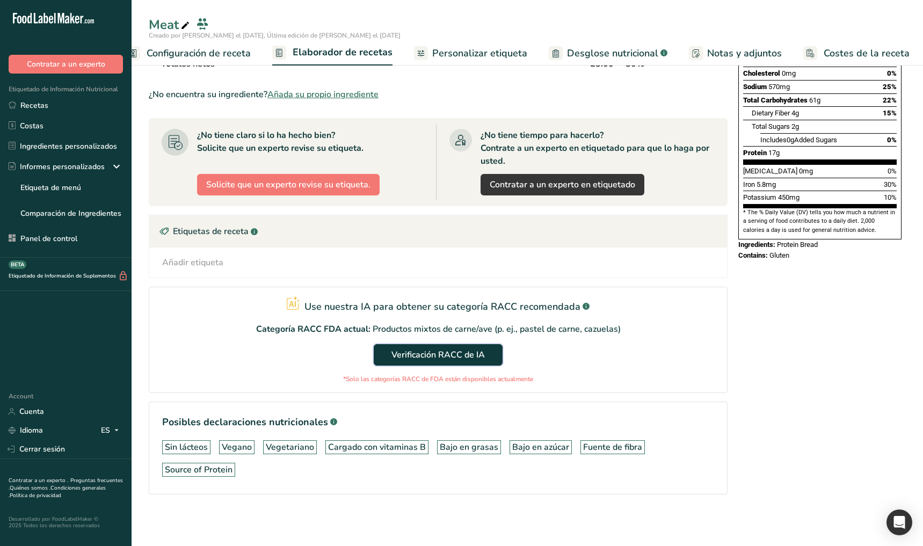
click at [482, 359] on span "Verificación RACC de IA" at bounding box center [437, 354] width 93 height 13
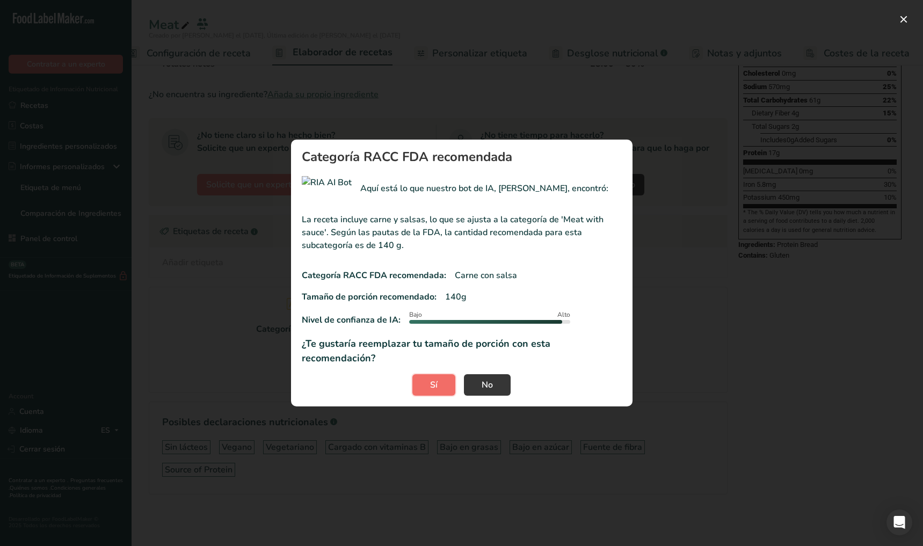
click at [444, 375] on button "Sí" at bounding box center [433, 384] width 43 height 21
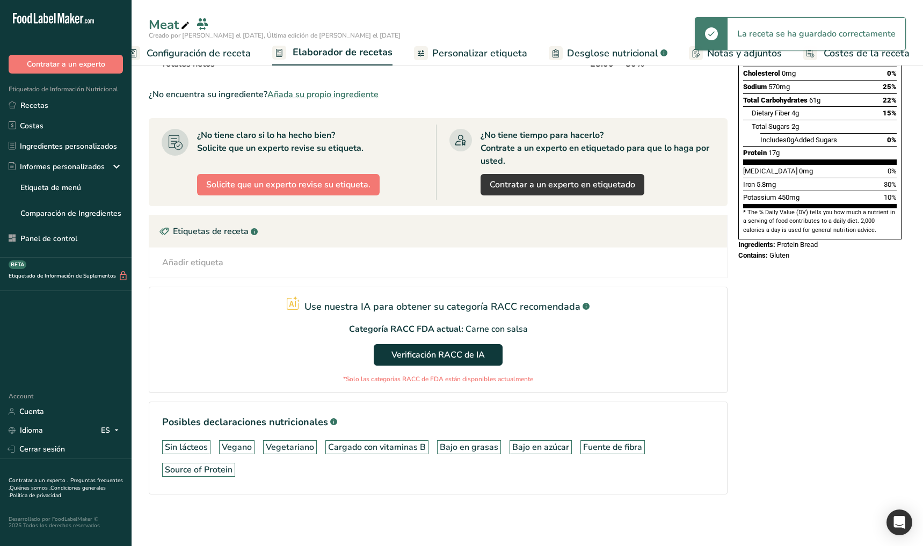
click at [180, 53] on span "Configuración de receta" at bounding box center [199, 53] width 104 height 14
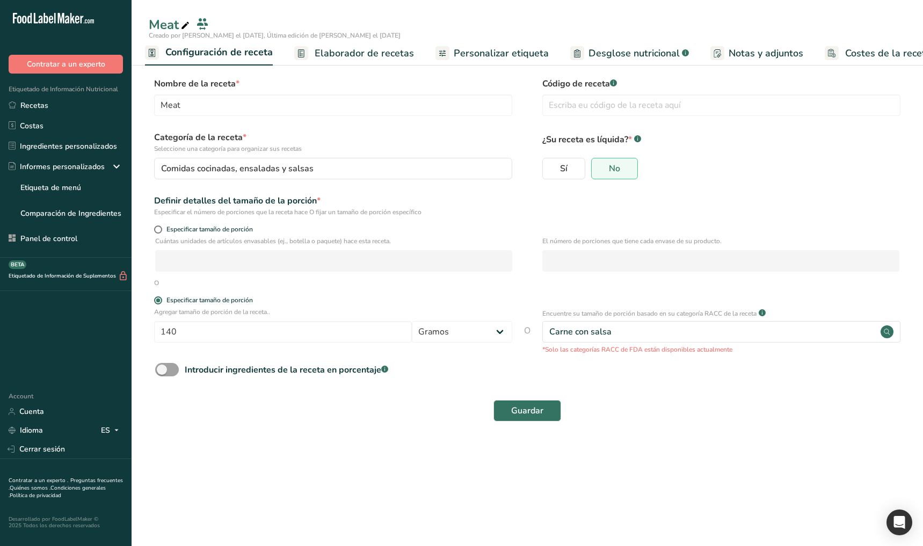
click at [413, 429] on section "Nombre de la receta * Meat Código de receta .a-a{fill:#347362;}.b-a{fill:#fff;}…" at bounding box center [526, 250] width 791 height 389
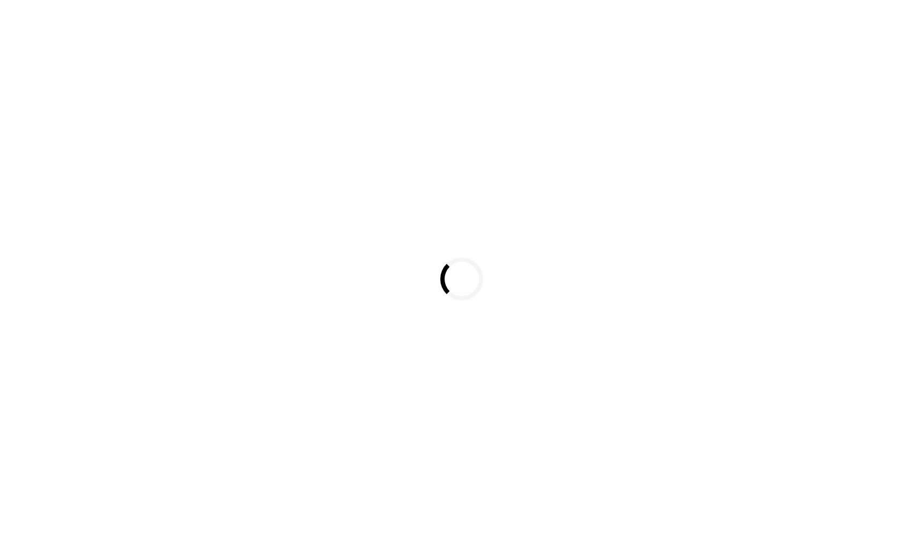
select select
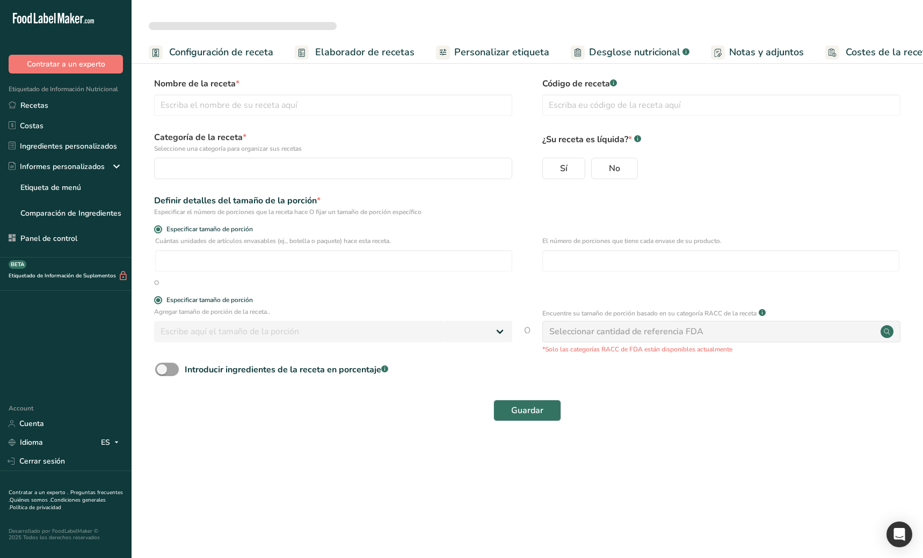
type input "Meat"
radio input "true"
radio input "false"
radio input "true"
type input "140"
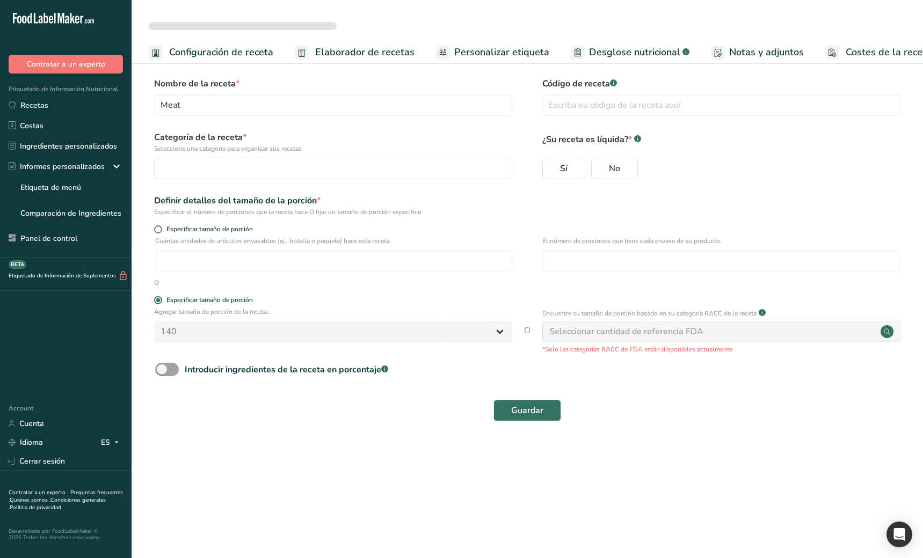
select select "0"
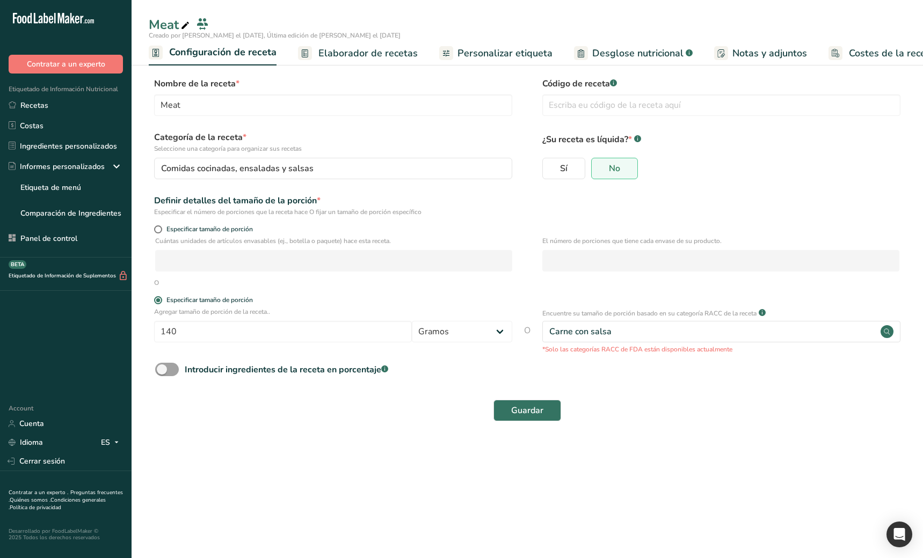
click at [349, 57] on span "Elaborador de recetas" at bounding box center [367, 53] width 99 height 14
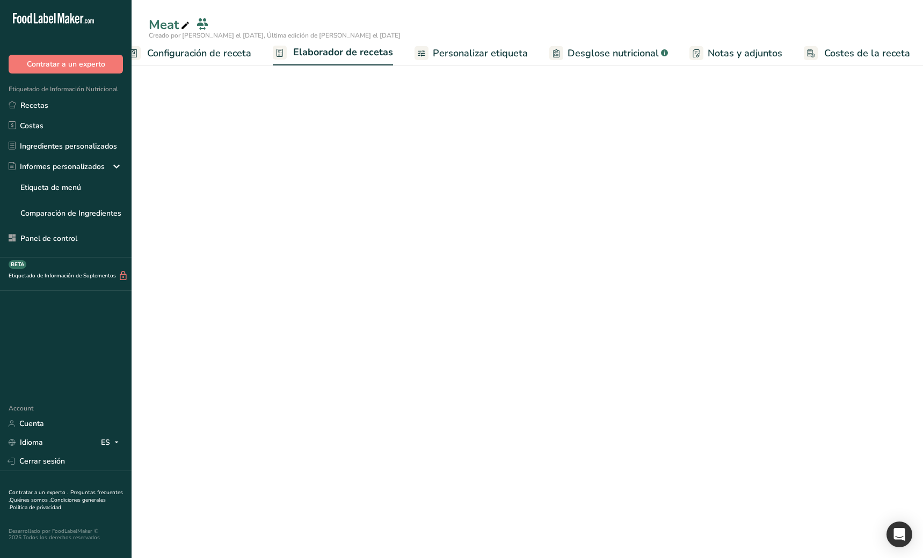
scroll to position [0, 23]
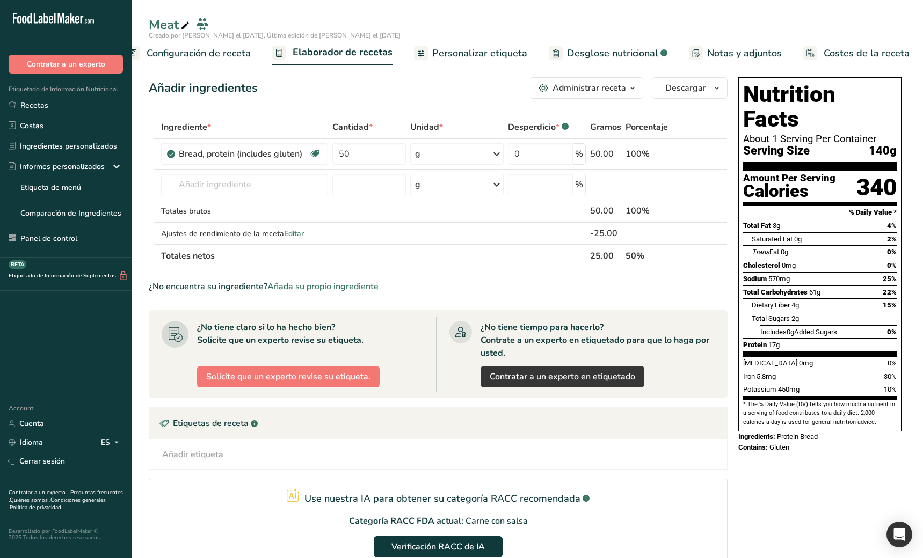
click at [567, 488] on div "Use nuestra IA para obtener su categoría RACC recomendada .a-a{fill:#347362;}.b…" at bounding box center [438, 497] width 302 height 18
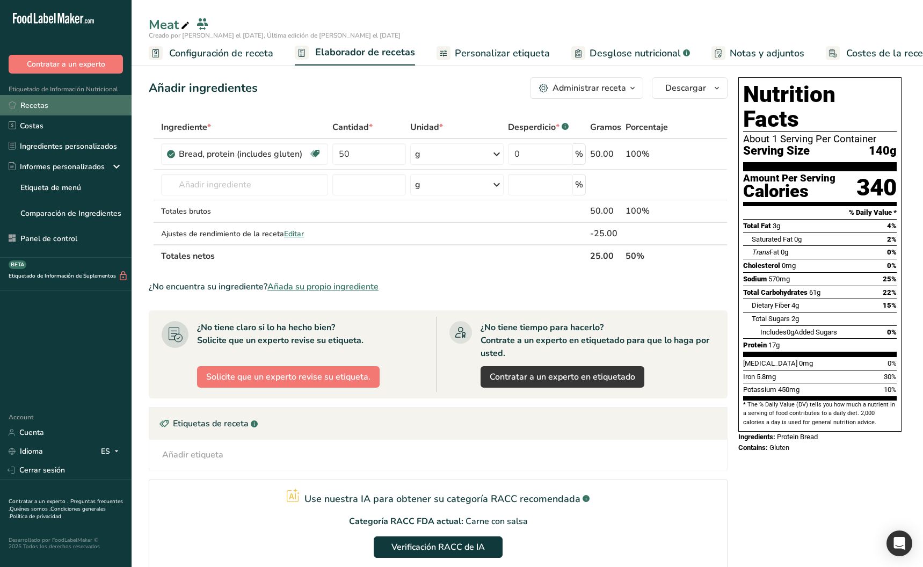
click at [63, 111] on link "Recetas" at bounding box center [65, 105] width 131 height 20
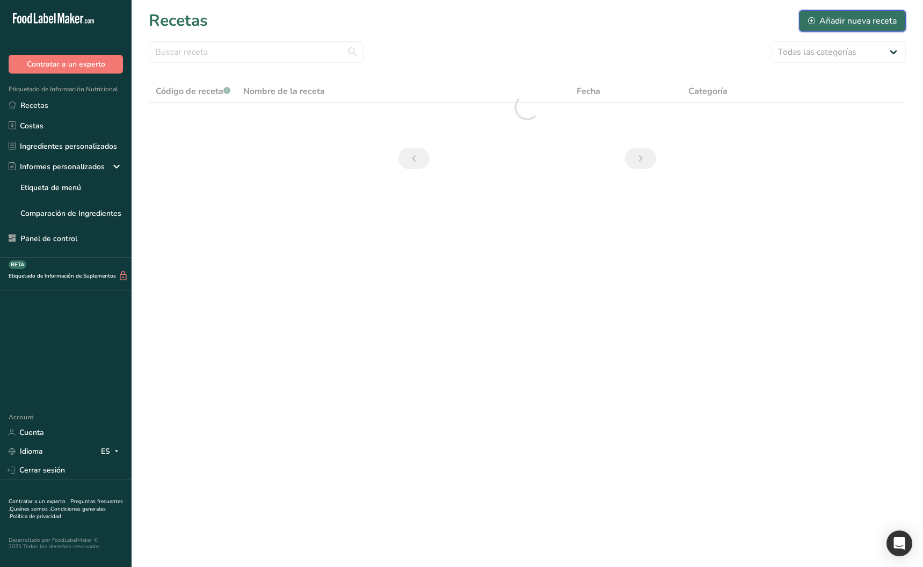
click at [838, 17] on div "Añadir nueva receta" at bounding box center [852, 20] width 89 height 13
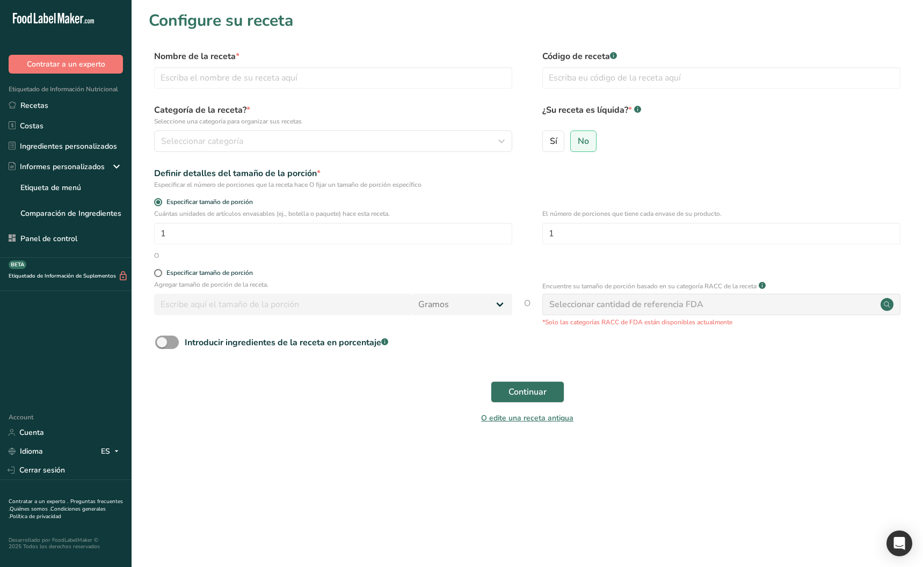
click at [623, 462] on main "Configure su receta Nombre de la receta * Código de receta .a-a{fill:#347362;}.…" at bounding box center [461, 283] width 923 height 567
click at [621, 470] on main "Configure su receta Nombre de la receta * Código de receta .a-a{fill:#347362;}.…" at bounding box center [461, 283] width 923 height 567
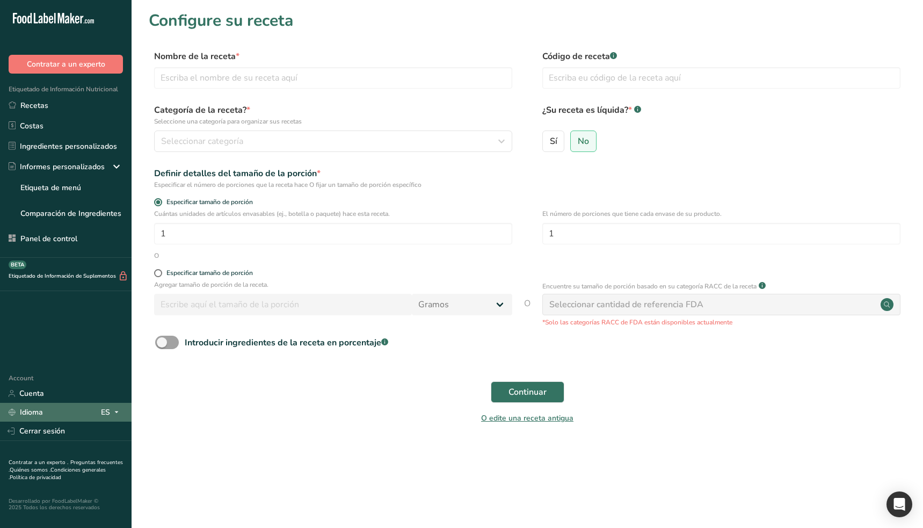
click at [116, 414] on icon at bounding box center [116, 411] width 9 height 13
click at [75, 435] on div "English" at bounding box center [60, 432] width 75 height 20
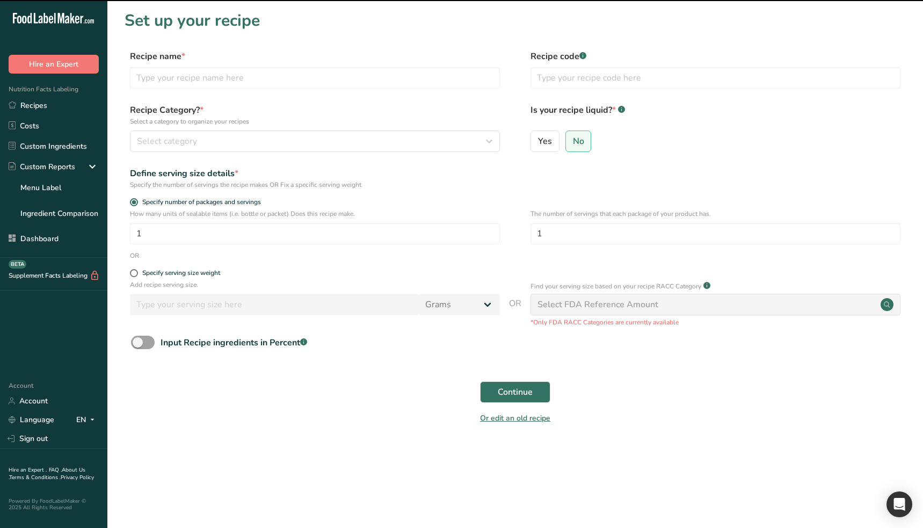
drag, startPoint x: 73, startPoint y: 104, endPoint x: 369, endPoint y: 172, distance: 303.9
click at [73, 104] on link "Recipes" at bounding box center [53, 105] width 107 height 20
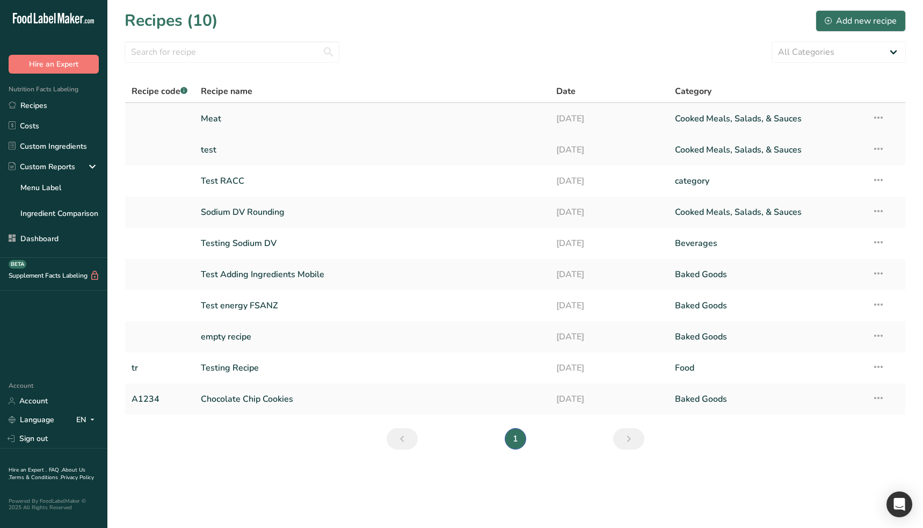
click at [874, 120] on icon at bounding box center [878, 117] width 13 height 19
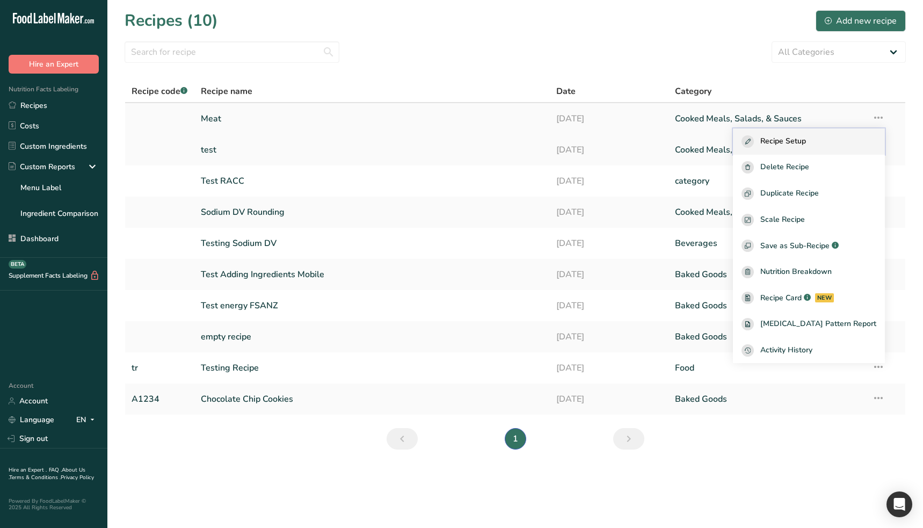
click at [806, 145] on span "Recipe Setup" at bounding box center [783, 141] width 46 height 12
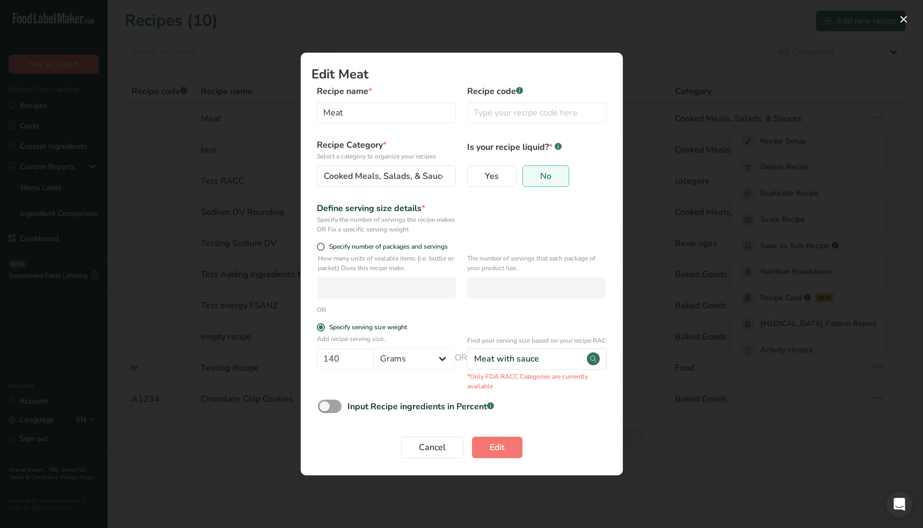
drag, startPoint x: 588, startPoint y: 340, endPoint x: 608, endPoint y: 341, distance: 19.9
click at [608, 341] on div "Add recipe serving size.. 140 Grams ppm ug kg mg mcg lb oz quarter cup half cup…" at bounding box center [461, 362] width 301 height 57
click at [566, 341] on p "Find your serving size based on your recipe RACC Category" at bounding box center [552, 340] width 171 height 10
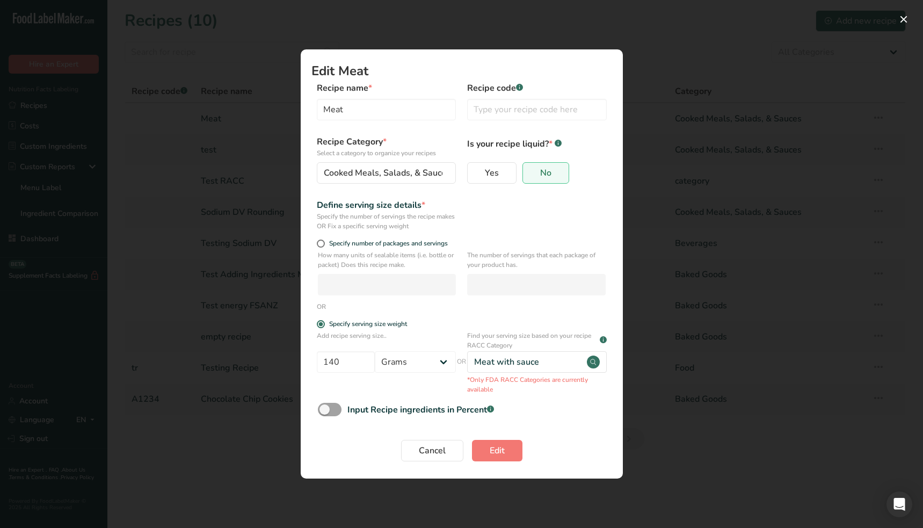
click at [763, 438] on div "Edit Recipe Modal" at bounding box center [461, 264] width 923 height 528
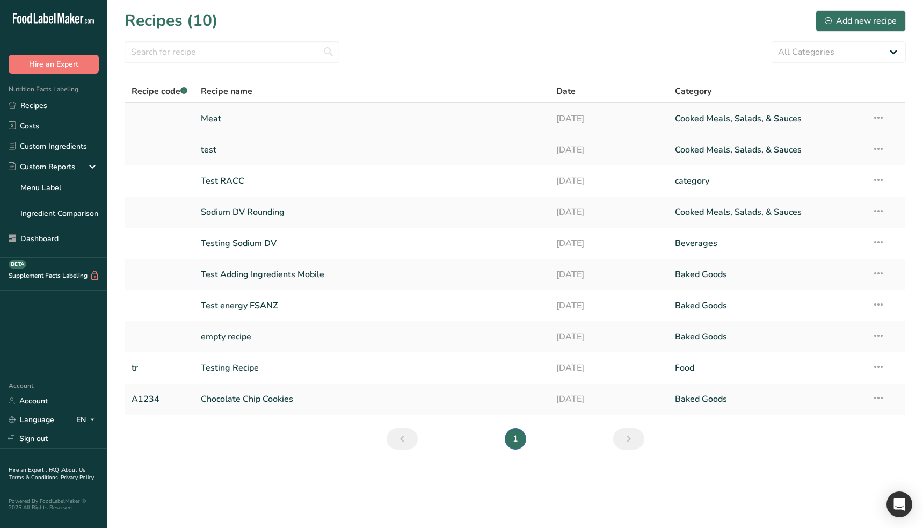
click at [780, 121] on link "Cooked Meals, Salads, & Sauces" at bounding box center [767, 118] width 185 height 23
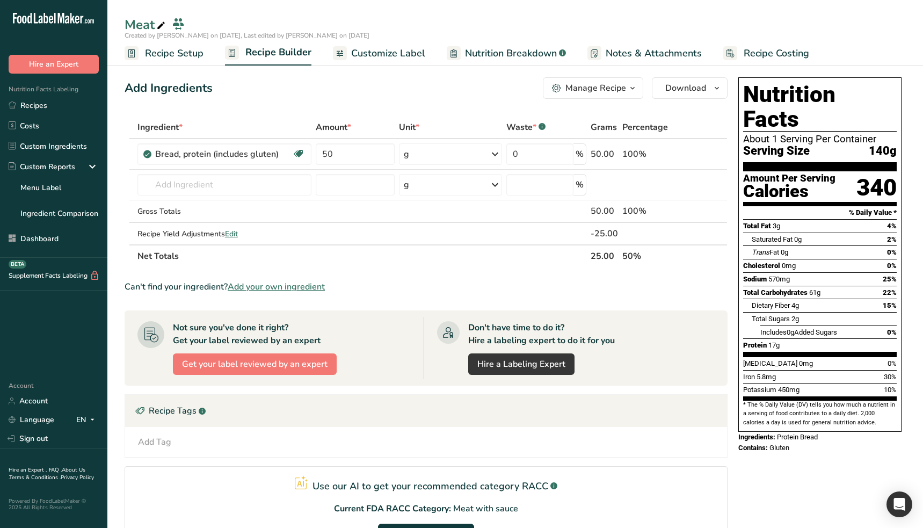
click at [153, 47] on span "Recipe Setup" at bounding box center [174, 53] width 58 height 14
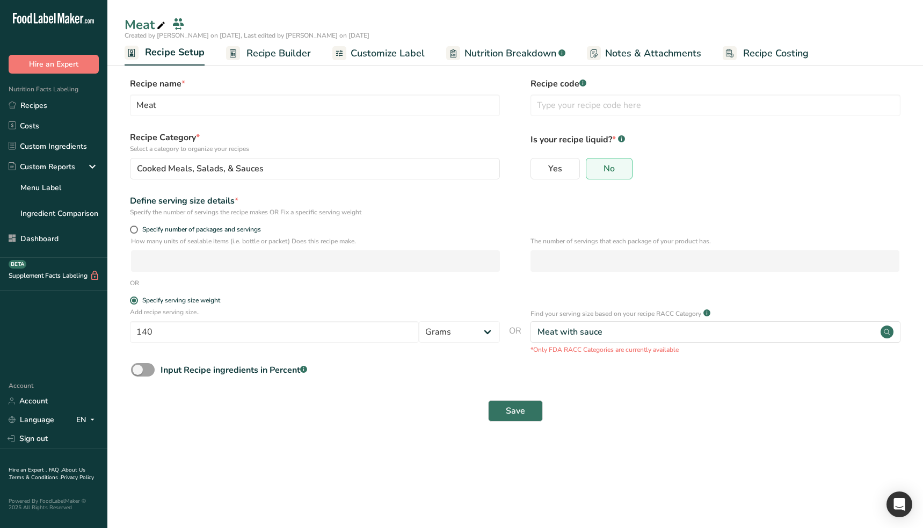
drag, startPoint x: 406, startPoint y: 425, endPoint x: 207, endPoint y: 414, distance: 198.9
click at [406, 425] on div "Save" at bounding box center [515, 410] width 781 height 34
click at [50, 109] on link "Recipes" at bounding box center [53, 105] width 107 height 20
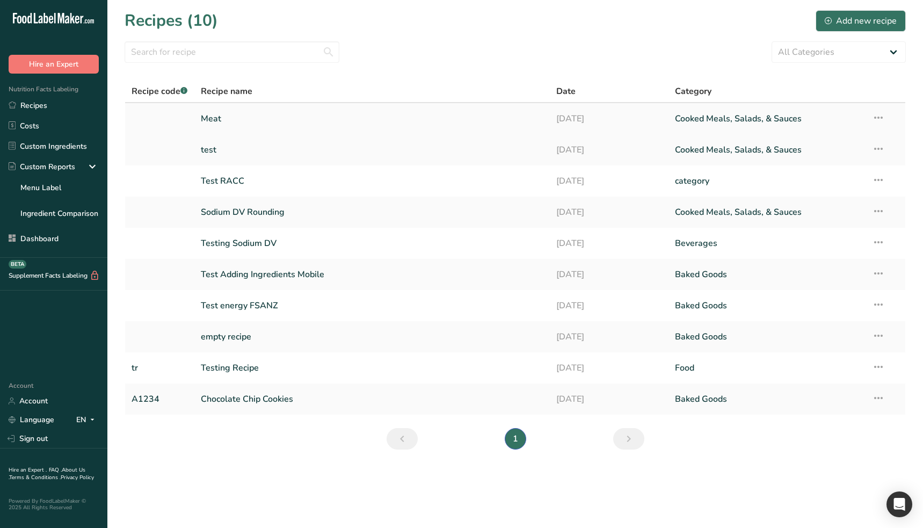
click at [876, 123] on icon at bounding box center [878, 117] width 13 height 19
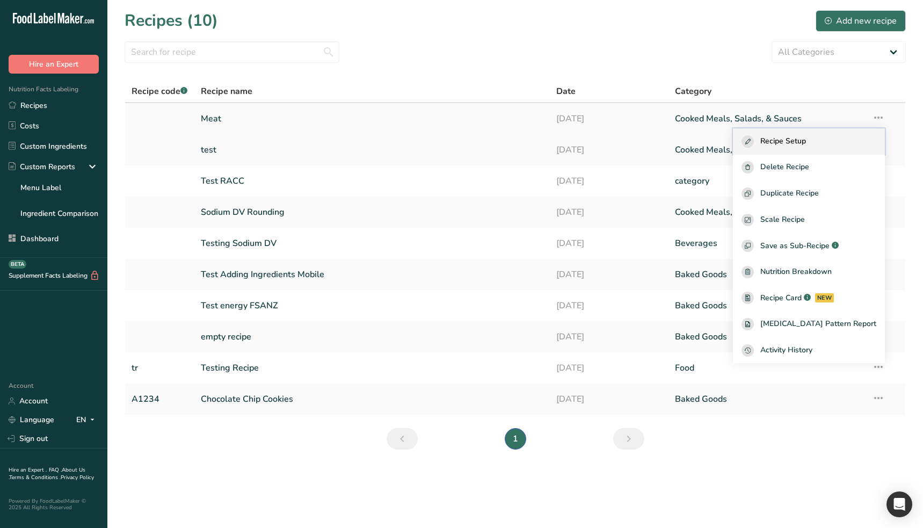
click at [806, 141] on span "Recipe Setup" at bounding box center [783, 141] width 46 height 12
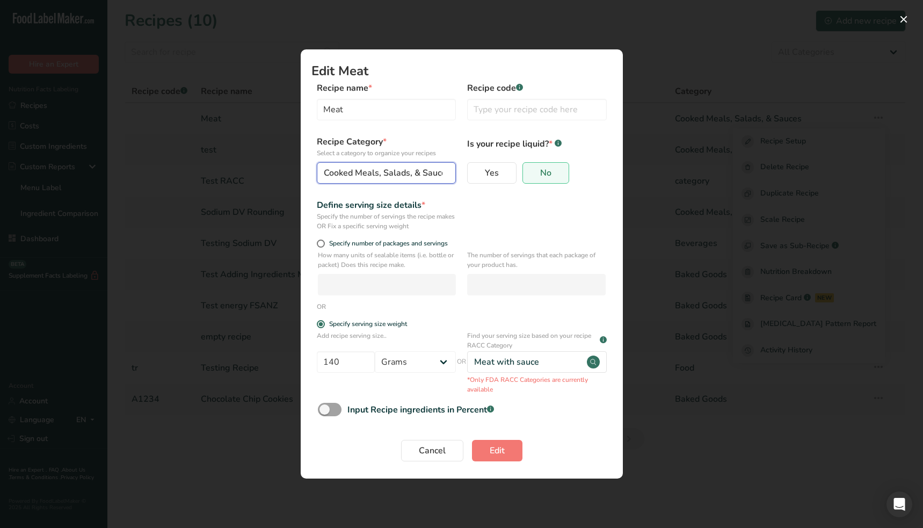
click at [374, 172] on span "Cooked Meals, Salads, & Sauces" at bounding box center [387, 172] width 127 height 13
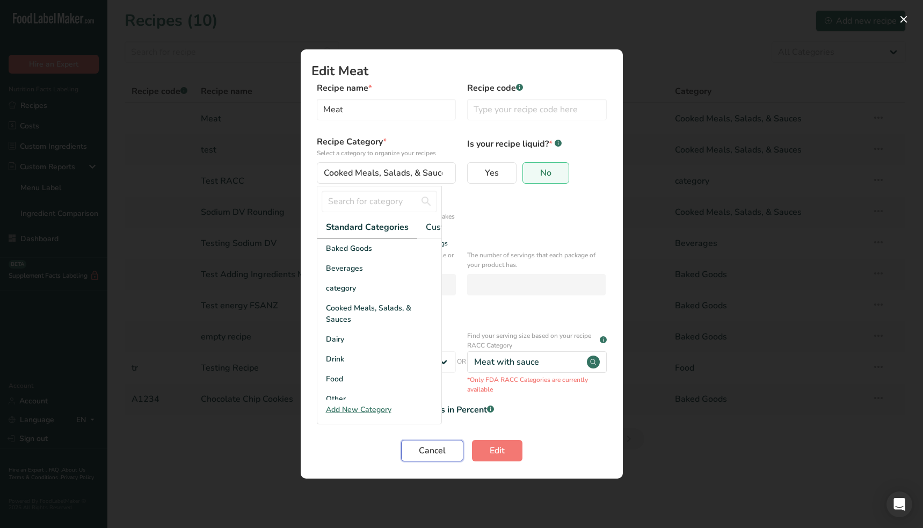
click at [415, 455] on button "Cancel" at bounding box center [432, 450] width 62 height 21
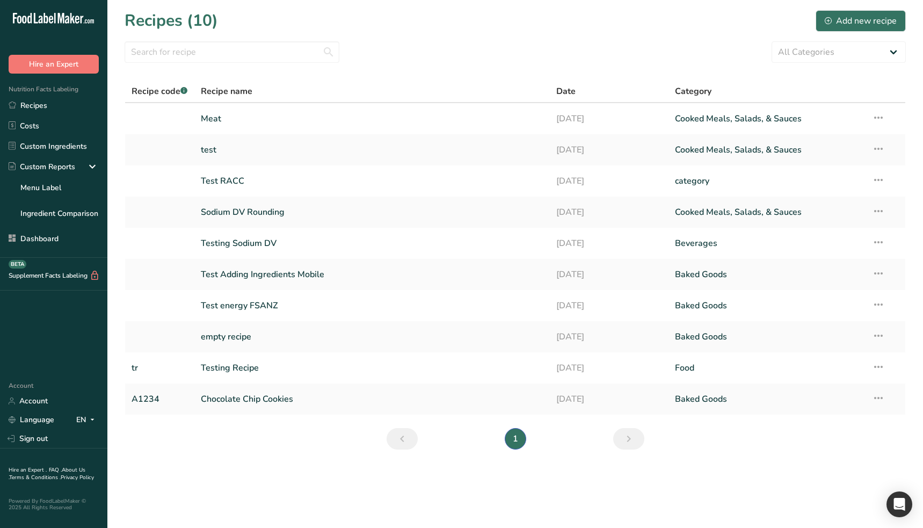
click at [83, 326] on div ".a-20{fill:#fff;} Hire an Expert Nutrition Facts Labeling Recipes Costs Custom …" at bounding box center [53, 186] width 107 height 355
click at [72, 239] on link "Dashboard" at bounding box center [53, 238] width 107 height 20
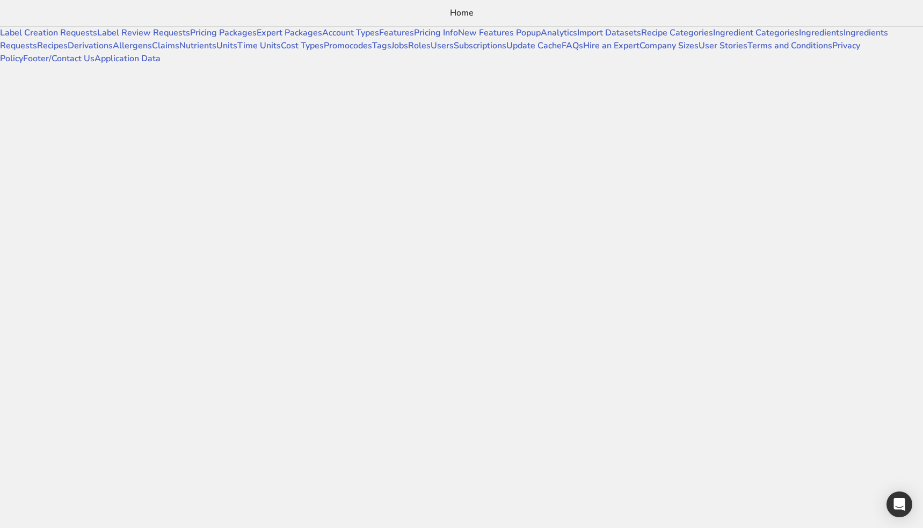
click at [43, 7] on link "Home" at bounding box center [461, 13] width 923 height 26
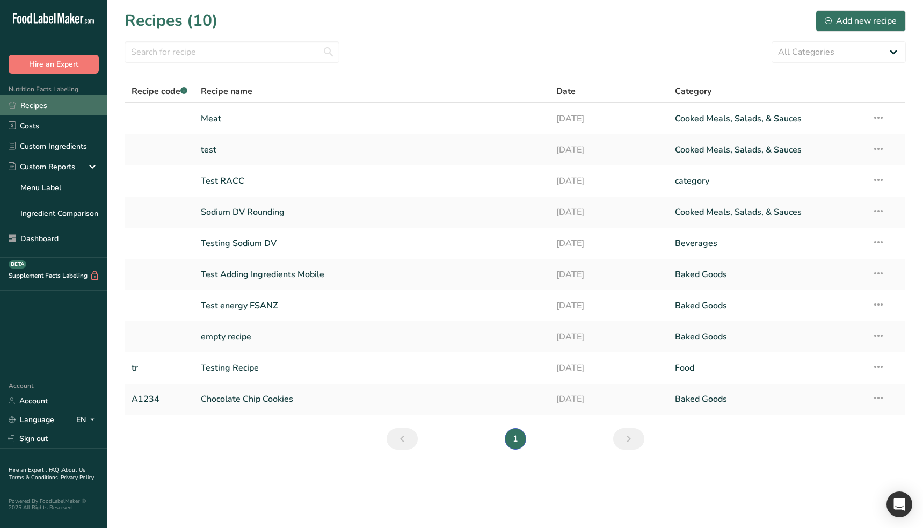
click at [86, 105] on link "Recipes" at bounding box center [53, 105] width 107 height 20
click at [244, 123] on link "Meat" at bounding box center [372, 118] width 342 height 23
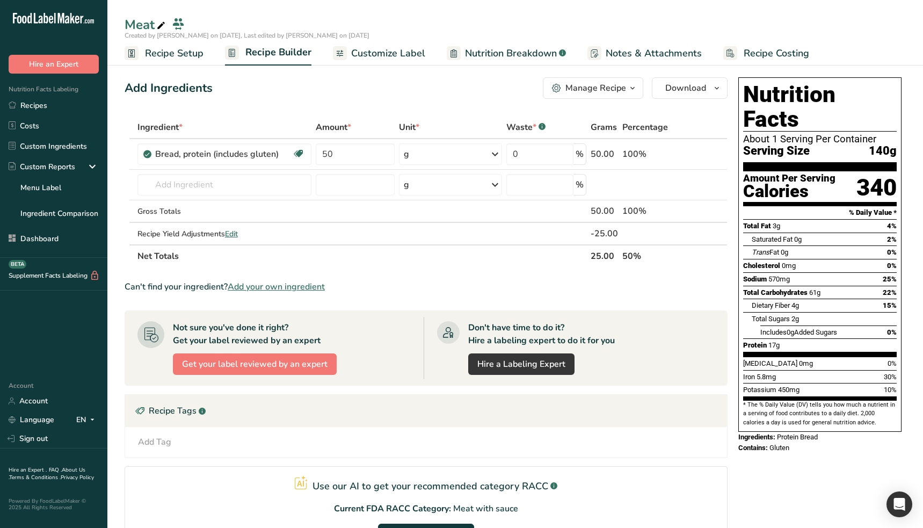
click at [632, 91] on icon "button" at bounding box center [632, 88] width 9 height 13
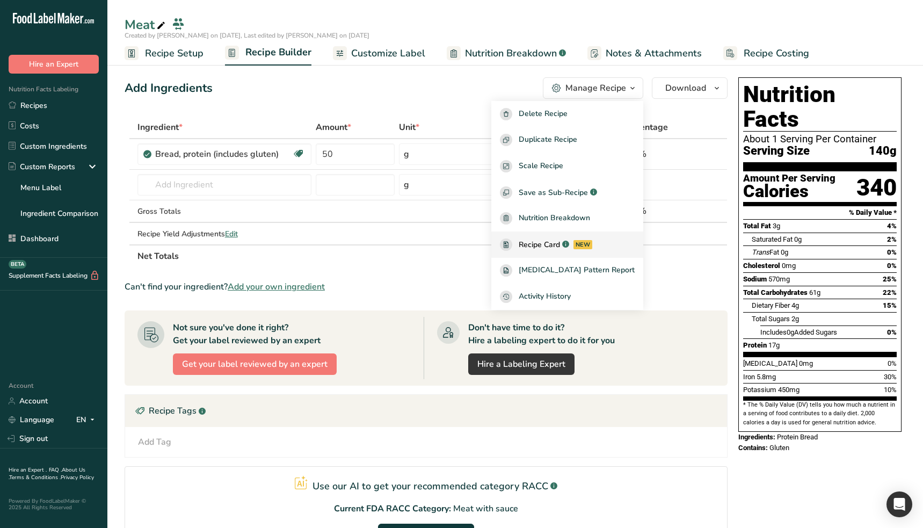
click at [559, 242] on span "Recipe Card" at bounding box center [538, 244] width 41 height 11
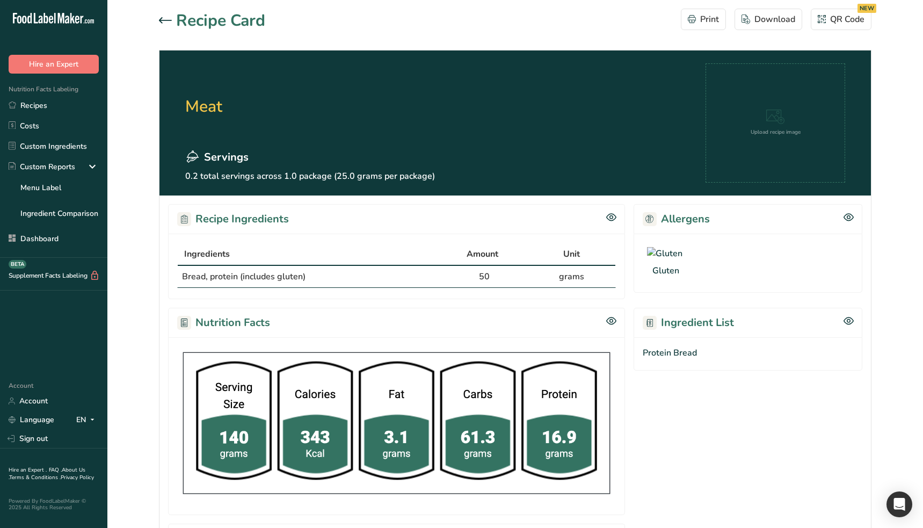
click at [182, 20] on h1 "Recipe Card" at bounding box center [220, 21] width 89 height 24
click at [169, 22] on icon at bounding box center [165, 20] width 13 height 6
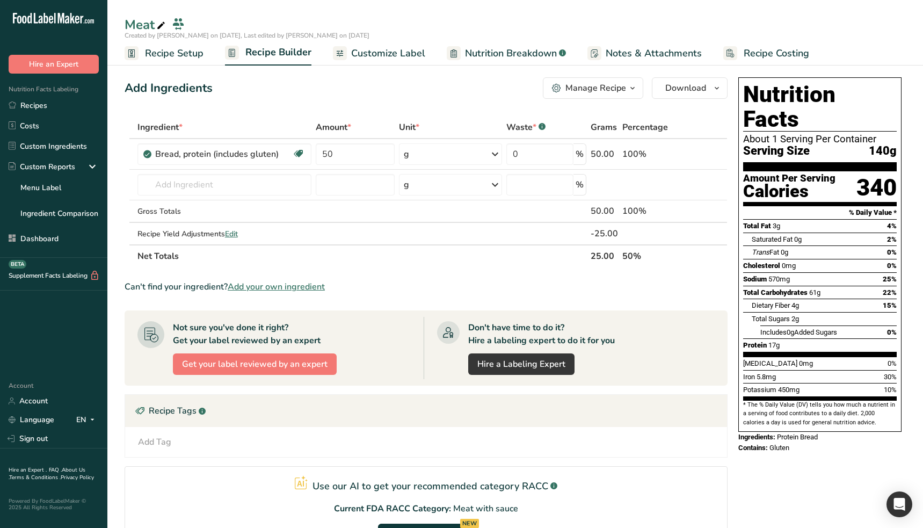
scroll to position [175, 0]
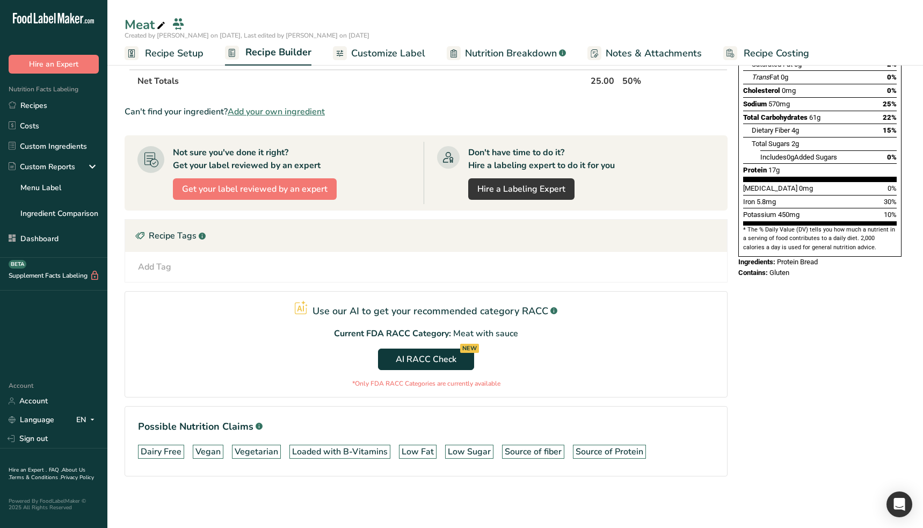
click at [740, 471] on div "Nutrition Facts About 1 Serving Per Container Serving Size 140g Amount Per Serv…" at bounding box center [820, 204] width 172 height 612
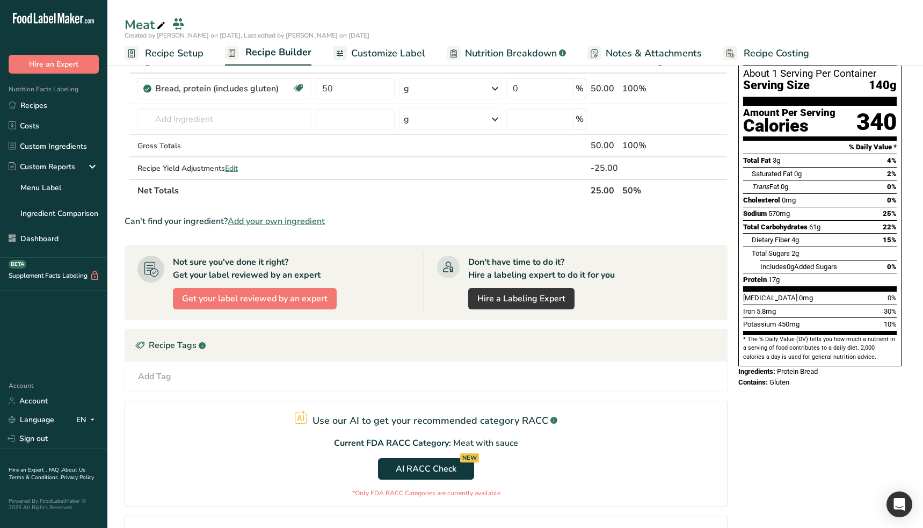
scroll to position [175, 0]
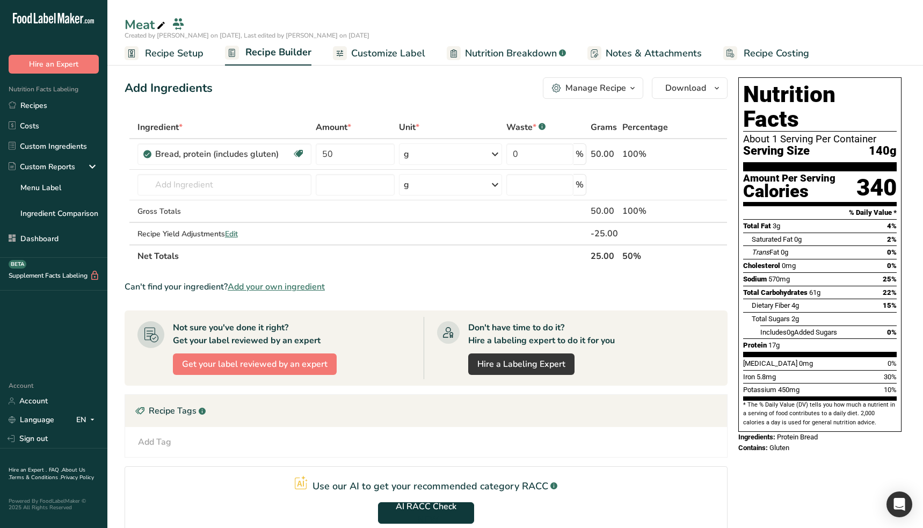
scroll to position [106, 0]
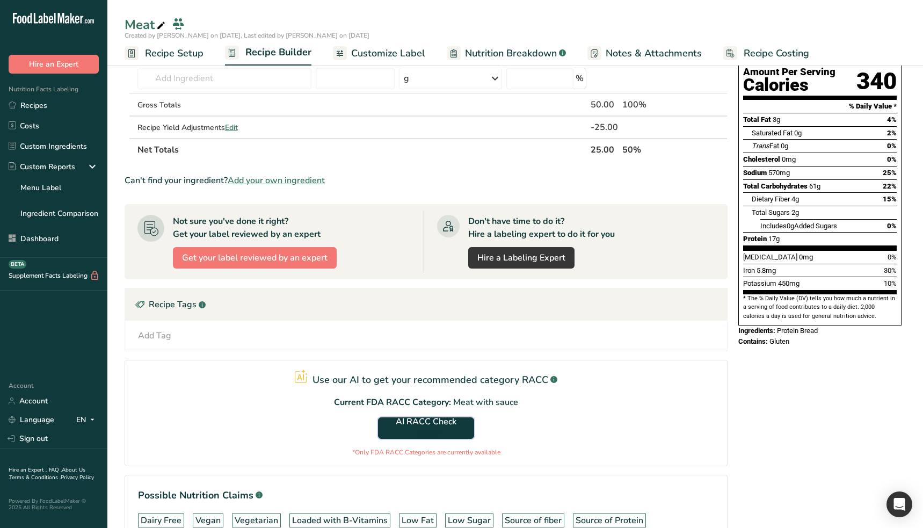
drag, startPoint x: 407, startPoint y: 433, endPoint x: 594, endPoint y: 445, distance: 187.2
click at [594, 445] on section "Use our AI to get your recommended category RACC .a-a{fill:#347362;}.b-a{fill:#…" at bounding box center [426, 413] width 603 height 106
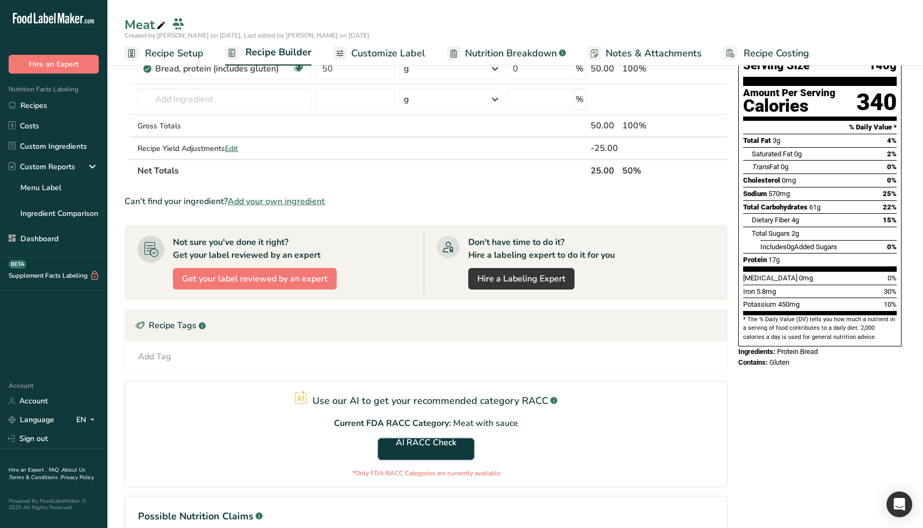
scroll to position [84, 0]
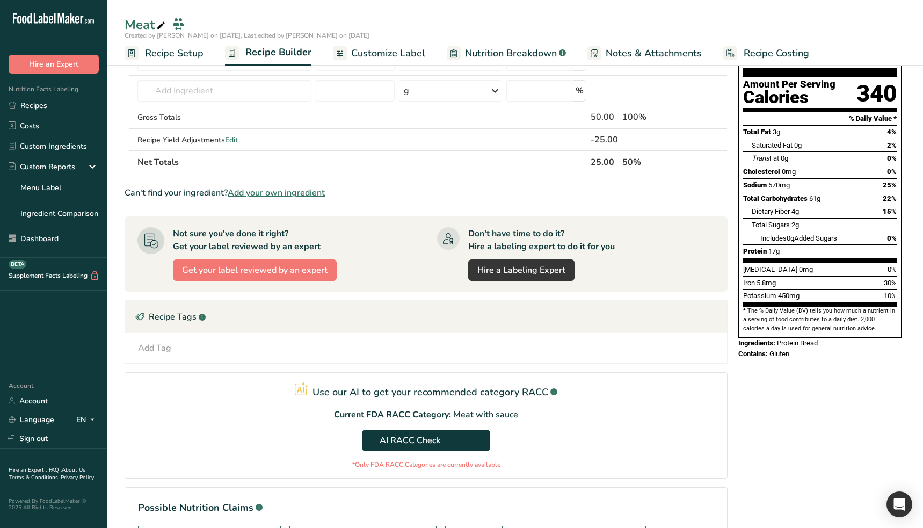
scroll to position [95, 0]
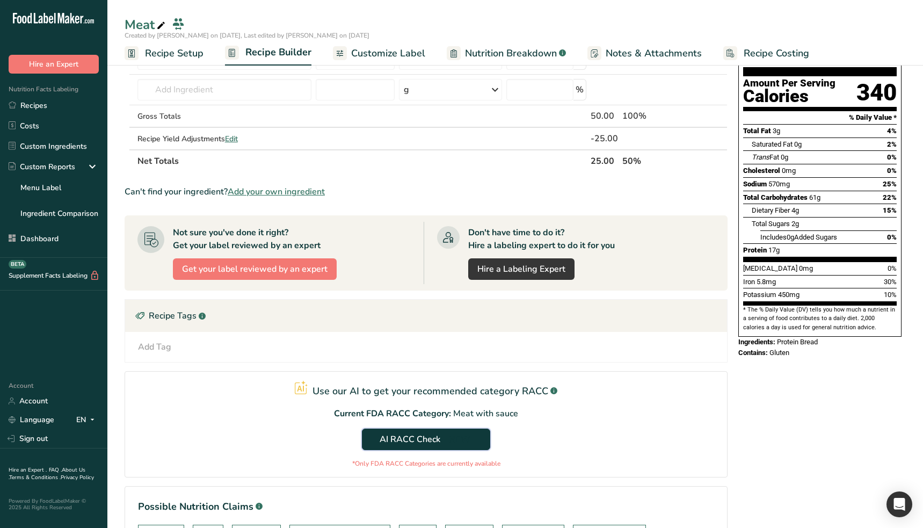
drag, startPoint x: 462, startPoint y: 438, endPoint x: 558, endPoint y: 454, distance: 97.3
click at [581, 459] on section "Use our AI to get your recommended category RACC .a-a{fill:#347362;}.b-a{fill:#…" at bounding box center [426, 424] width 603 height 106
click at [675, 465] on section "Use our AI to get your recommended category RACC .a-a{fill:#347362;}.b-a{fill:#…" at bounding box center [426, 424] width 603 height 106
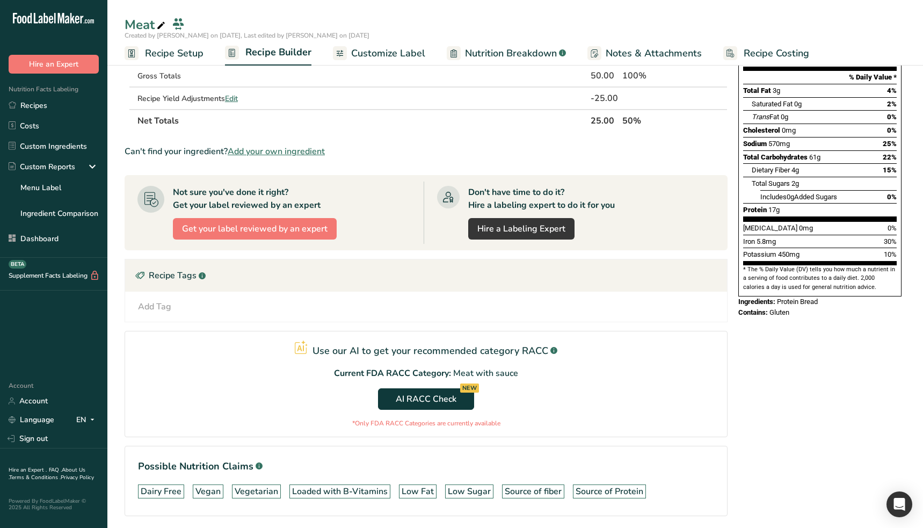
scroll to position [140, 0]
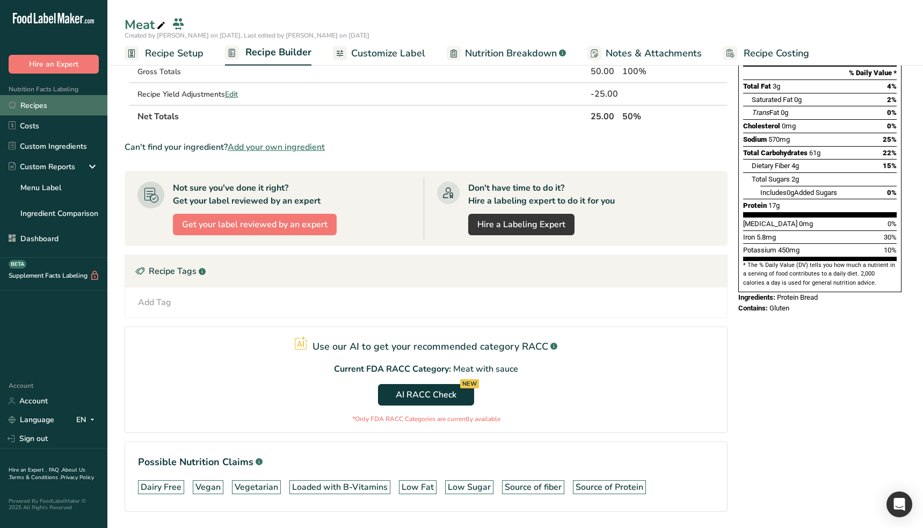
click at [53, 107] on link "Recipes" at bounding box center [53, 105] width 107 height 20
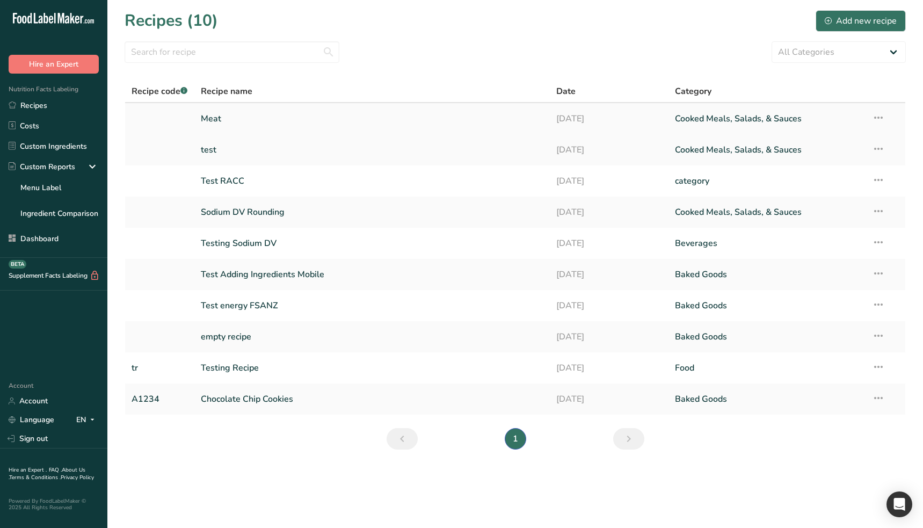
click at [264, 124] on link "Meat" at bounding box center [372, 118] width 342 height 23
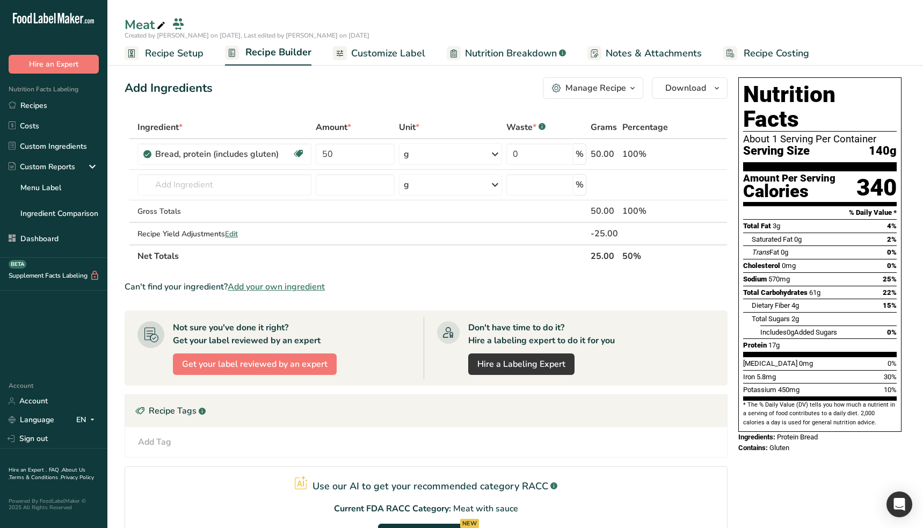
click at [154, 54] on span "Recipe Setup" at bounding box center [174, 53] width 58 height 14
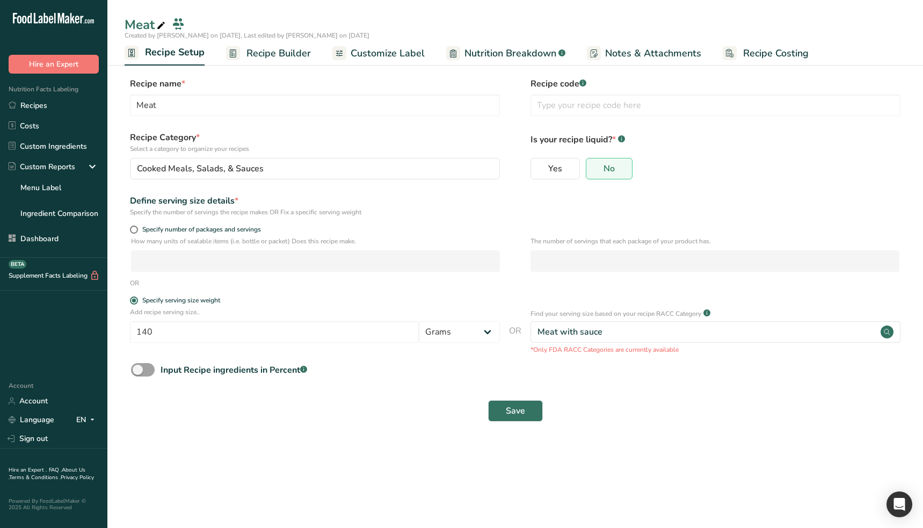
drag, startPoint x: 448, startPoint y: 465, endPoint x: 446, endPoint y: 459, distance: 5.8
click at [448, 465] on main "Meat Created by Ahmad Ibrahim on 2025-08-15, Last edited by Ahmad Ibrahim on 20…" at bounding box center [461, 264] width 923 height 528
click at [421, 440] on section "Recipe name * Meat Recipe code .a-a{fill:#347362;}.b-a{fill:#fff;} Recipe Categ…" at bounding box center [514, 250] width 815 height 389
click at [350, 407] on div "Save" at bounding box center [515, 410] width 768 height 21
click at [272, 64] on link "Recipe Builder" at bounding box center [268, 53] width 85 height 24
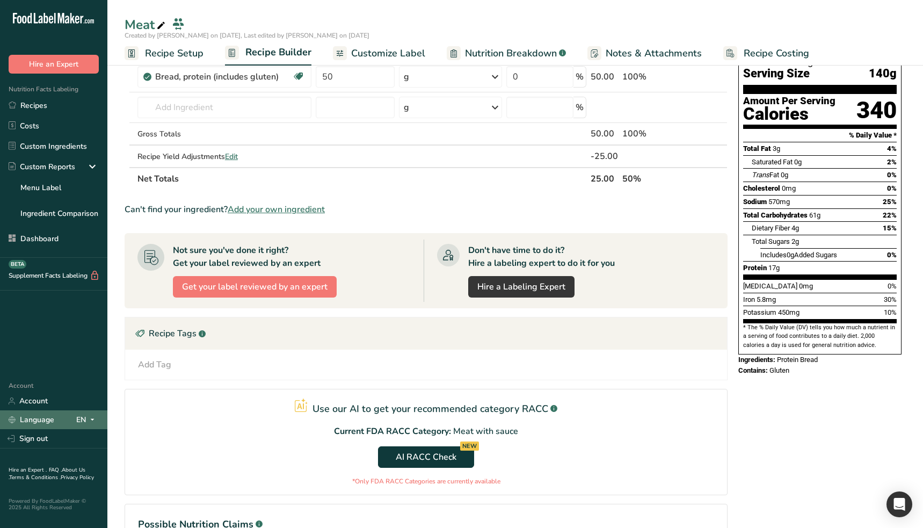
scroll to position [78, 0]
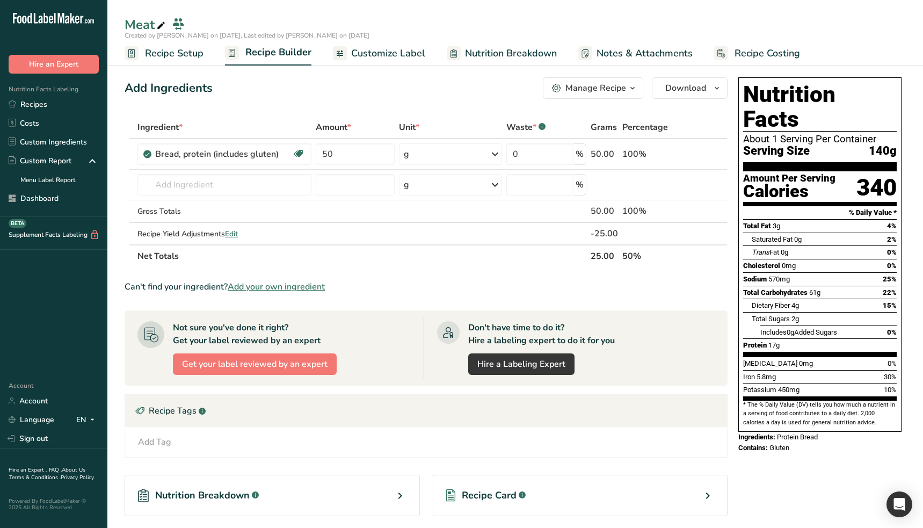
click at [632, 94] on icon "button" at bounding box center [632, 88] width 9 height 13
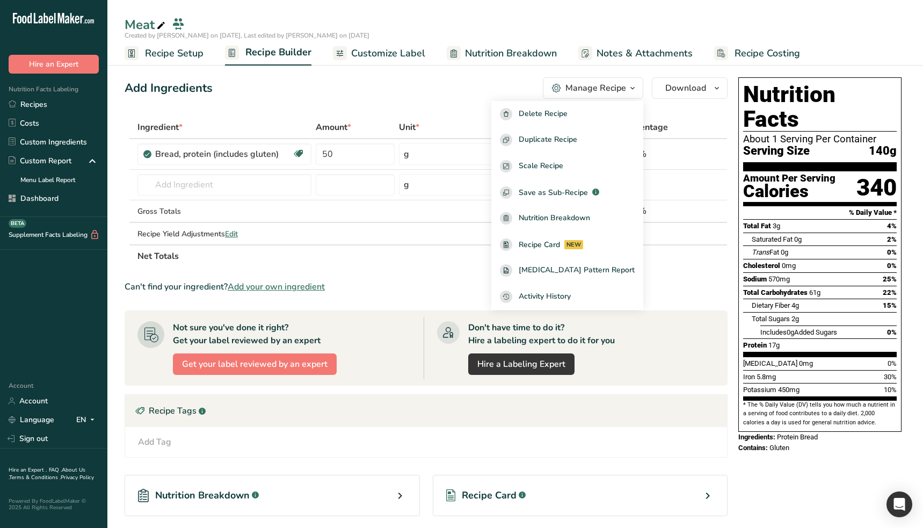
click at [475, 274] on section "Ingredient * Amount * Unit * Waste * .a-a{fill:#347362;}.b-a{fill:#fff;} Grams …" at bounding box center [426, 368] width 603 height 504
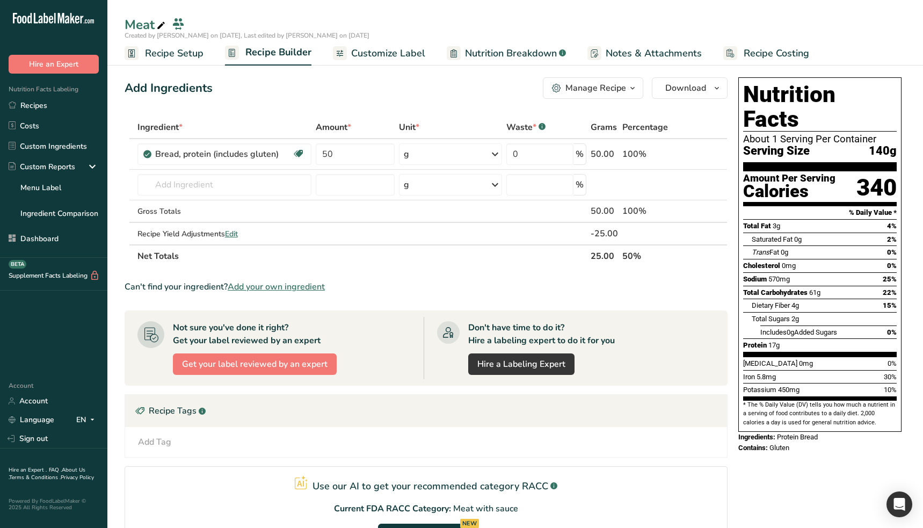
click at [607, 92] on div "Manage Recipe" at bounding box center [595, 88] width 61 height 13
click at [598, 90] on div "Manage Recipe" at bounding box center [595, 88] width 61 height 13
